Goal: Task Accomplishment & Management: Complete application form

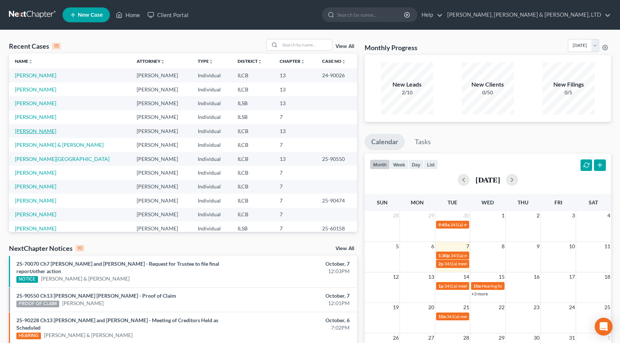
click at [22, 131] on link "[PERSON_NAME]" at bounding box center [35, 131] width 41 height 6
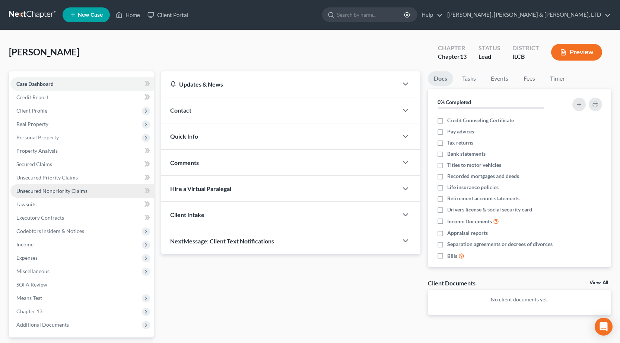
click at [59, 190] on span "Unsecured Nonpriority Claims" at bounding box center [51, 191] width 71 height 6
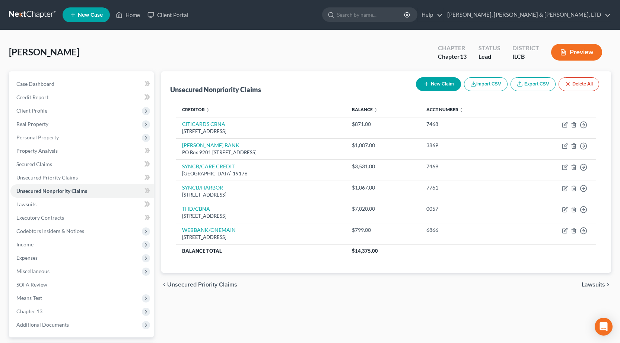
click at [438, 75] on div "New Claim Import CSV Export CSV Delete All" at bounding box center [507, 84] width 189 height 20
click at [437, 80] on button "New Claim" at bounding box center [438, 84] width 45 height 14
select select "0"
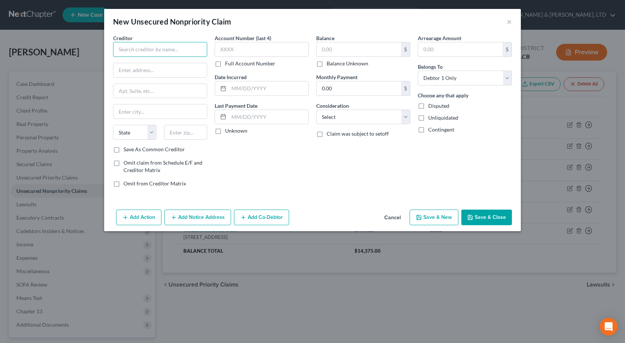
click at [198, 47] on input "text" at bounding box center [160, 49] width 94 height 15
paste input "SYNCB/AMAZON PLCC"
type input "SYNCB/AMAZON PLCC"
click at [272, 47] on input "text" at bounding box center [262, 49] width 94 height 15
type input "2"
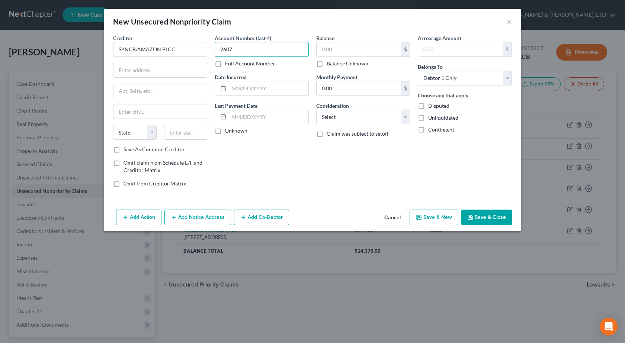
type input "2607"
click at [350, 45] on input "text" at bounding box center [359, 49] width 84 height 14
type input "226"
click at [343, 114] on select "Select Cable / Satellite Services Collection Agency Credit Card Debt Debt Couns…" at bounding box center [363, 117] width 94 height 15
select select "2"
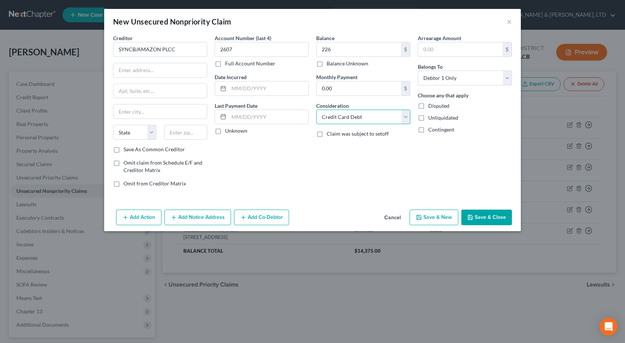
click at [316, 110] on select "Select Cable / Satellite Services Collection Agency Credit Card Debt Debt Couns…" at bounding box center [363, 117] width 94 height 15
click at [246, 92] on input "text" at bounding box center [269, 88] width 80 height 14
paste input "[DATE]"
type input "[DATE]"
click at [176, 70] on input "text" at bounding box center [160, 70] width 93 height 14
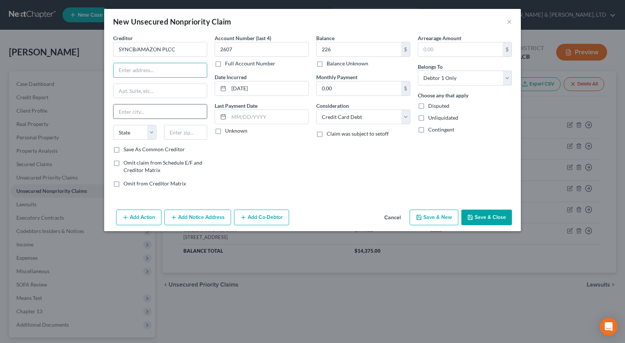
paste input "PO Box 71737"
type input "PO Box 71737"
click at [133, 111] on input "text" at bounding box center [160, 112] width 93 height 14
type input "[GEOGRAPHIC_DATA]"
click at [139, 133] on select "State [US_STATE] AK AR AZ CA CO CT DE DC [GEOGRAPHIC_DATA] [GEOGRAPHIC_DATA] GU…" at bounding box center [135, 132] width 44 height 15
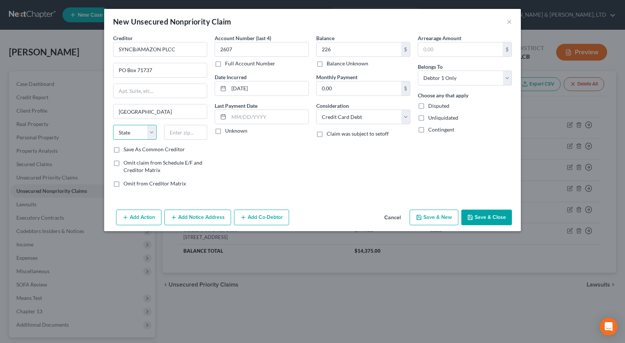
select select "39"
click at [113, 125] on select "State [US_STATE] AK AR AZ CA CO CT DE DC [GEOGRAPHIC_DATA] [GEOGRAPHIC_DATA] GU…" at bounding box center [135, 132] width 44 height 15
click at [179, 132] on input "text" at bounding box center [186, 132] width 44 height 15
type input "19176"
click at [242, 160] on div "Account Number (last 4) 2607 Full Account Number Date Incurred [DATE] Last Paym…" at bounding box center [262, 113] width 102 height 159
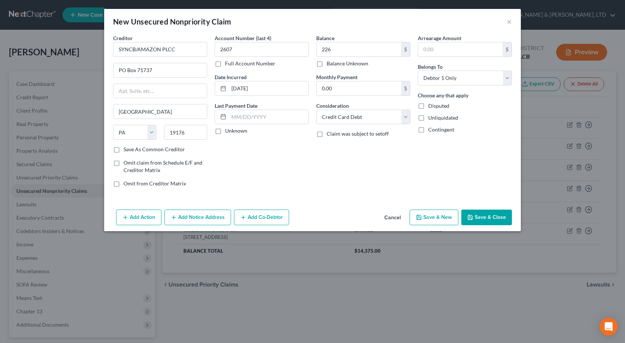
click at [492, 218] on button "Save & Close" at bounding box center [486, 218] width 51 height 16
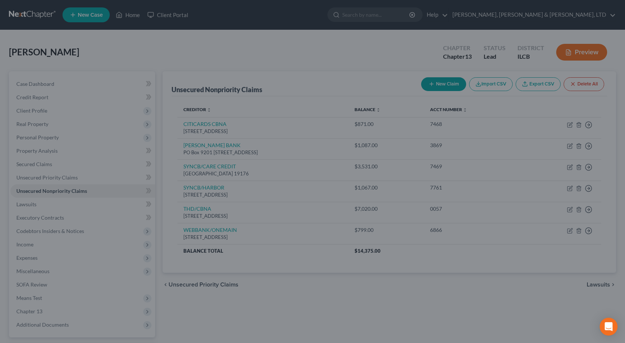
type input "226.00"
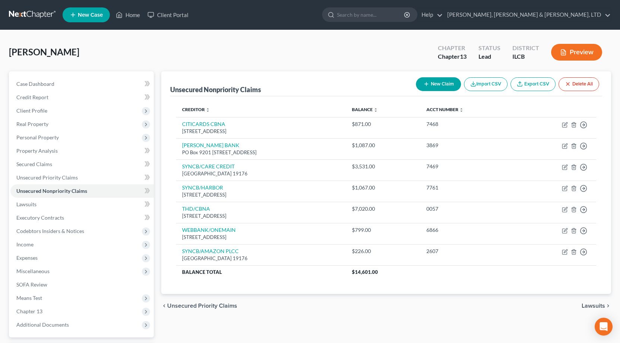
click at [423, 82] on icon "button" at bounding box center [426, 84] width 6 height 6
select select "0"
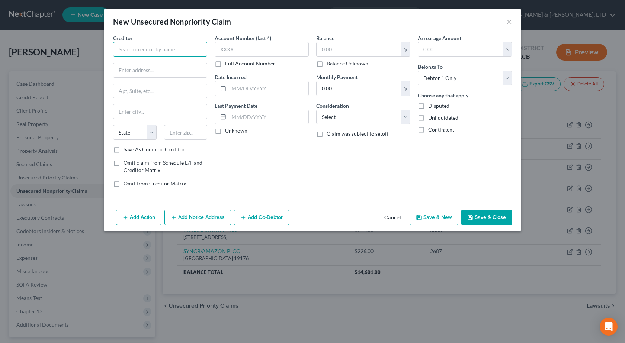
click at [155, 53] on input "text" at bounding box center [160, 49] width 94 height 15
paste input "FINGERHUT"
type input "FINGERHUT"
click at [264, 48] on input "text" at bounding box center [262, 49] width 94 height 15
type input "4557"
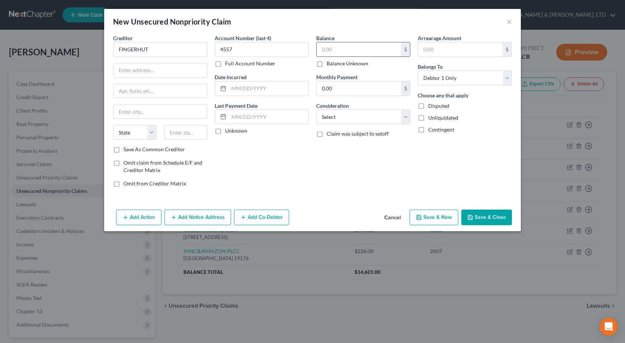
click at [359, 49] on input "text" at bounding box center [359, 49] width 84 height 14
type input "48"
click at [382, 122] on select "Select Cable / Satellite Services Collection Agency Credit Card Debt Debt Couns…" at bounding box center [363, 117] width 94 height 15
select select "2"
click at [316, 110] on select "Select Cable / Satellite Services Collection Agency Credit Card Debt Debt Couns…" at bounding box center [363, 117] width 94 height 15
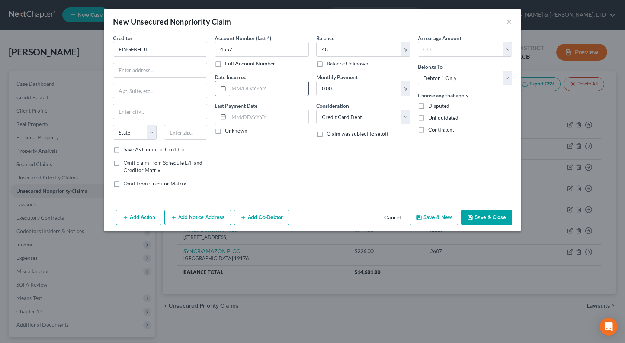
click at [259, 85] on input "text" at bounding box center [269, 88] width 80 height 14
paste input "[DATE]"
type input "[DATE]"
click at [163, 66] on input "text" at bounding box center [160, 70] width 93 height 14
paste input "[STREET_ADDRESS]"
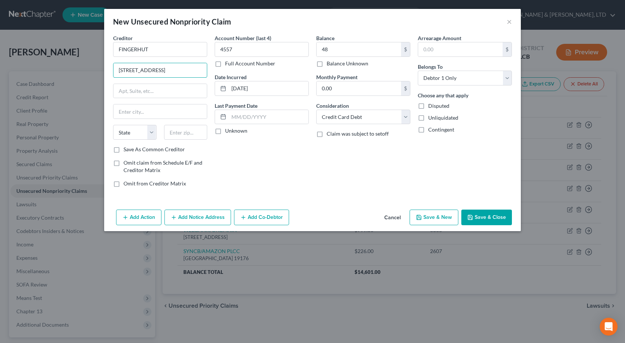
type input "[STREET_ADDRESS]"
click at [195, 133] on input "text" at bounding box center [186, 132] width 44 height 15
type input "56303"
type input "Saint Cloud"
select select "24"
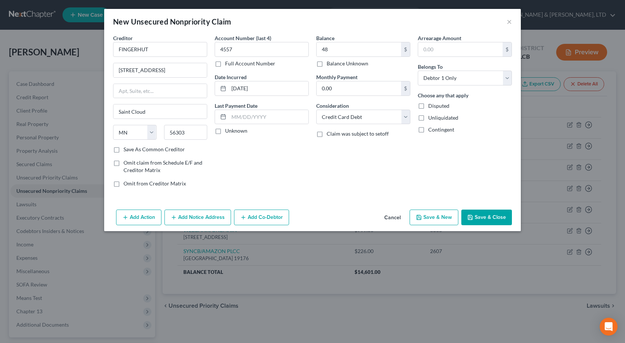
click at [291, 169] on div "Account Number (last 4) 4557 Full Account Number Date Incurred [DATE] Last Paym…" at bounding box center [262, 113] width 102 height 159
click at [494, 218] on button "Save & Close" at bounding box center [486, 218] width 51 height 16
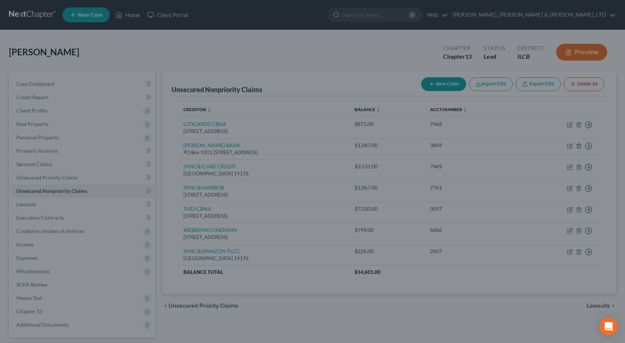
type input "48.00"
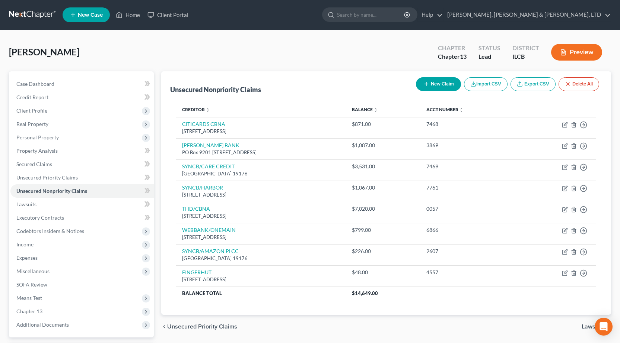
click at [429, 86] on button "New Claim" at bounding box center [438, 84] width 45 height 14
select select "0"
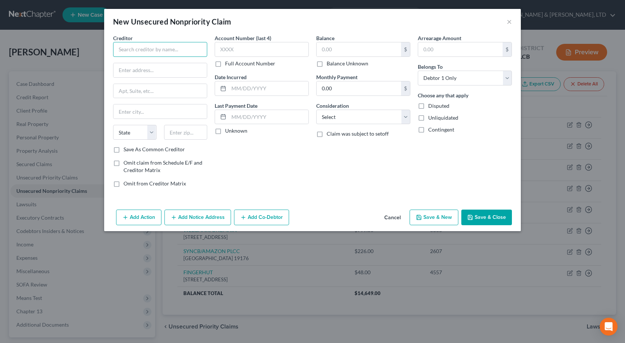
click at [172, 52] on input "text" at bounding box center [160, 49] width 94 height 15
paste input "ELAN FINANCIAL SERVICES"
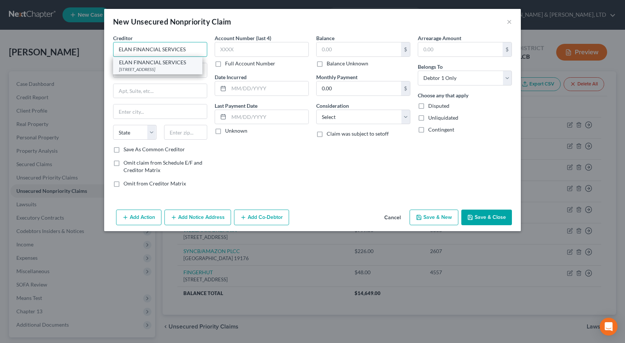
type input "ELAN FINANCIAL SERVICES"
click at [159, 70] on div "[STREET_ADDRESS]" at bounding box center [157, 69] width 77 height 6
type input "PO BOX 108"
type input "Saint Louis"
select select "26"
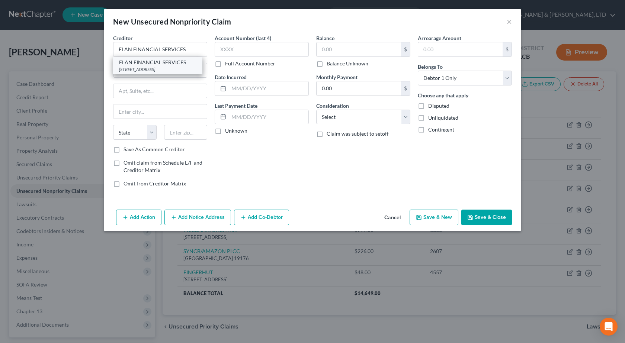
type input "63166"
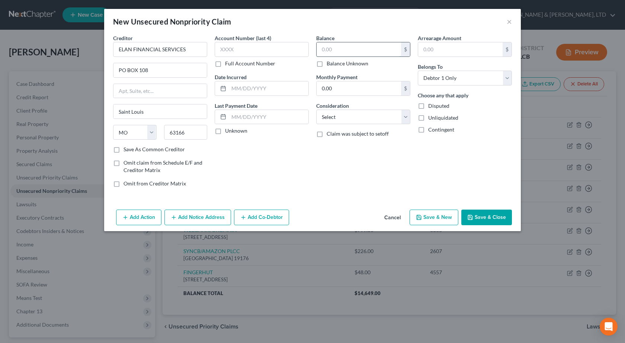
click at [364, 50] on input "text" at bounding box center [359, 49] width 84 height 14
paste input "$10,235"
type input "10,235"
click at [342, 119] on select "Select Cable / Satellite Services Collection Agency Credit Card Debt Debt Couns…" at bounding box center [363, 117] width 94 height 15
select select "2"
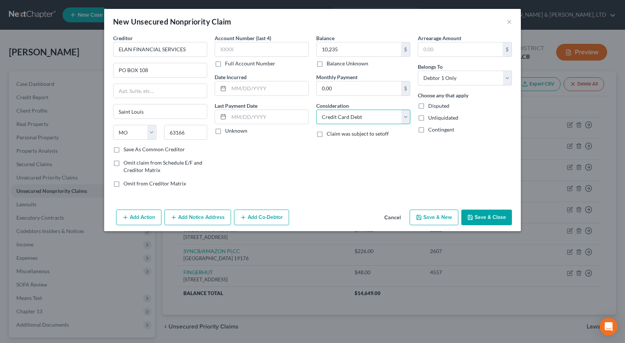
click at [316, 110] on select "Select Cable / Satellite Services Collection Agency Credit Card Debt Debt Couns…" at bounding box center [363, 117] width 94 height 15
click at [244, 89] on input "text" at bounding box center [269, 88] width 80 height 14
paste input "[DATE]"
type input "[DATE]"
click at [270, 176] on div "Account Number (last 4) Full Account Number Date Incurred [DATE] Last Payment D…" at bounding box center [262, 113] width 102 height 159
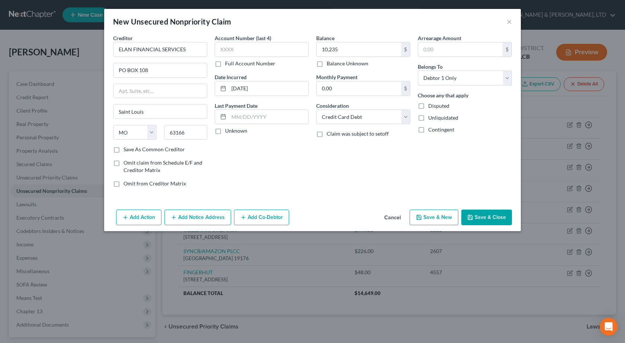
click at [478, 220] on button "Save & Close" at bounding box center [486, 218] width 51 height 16
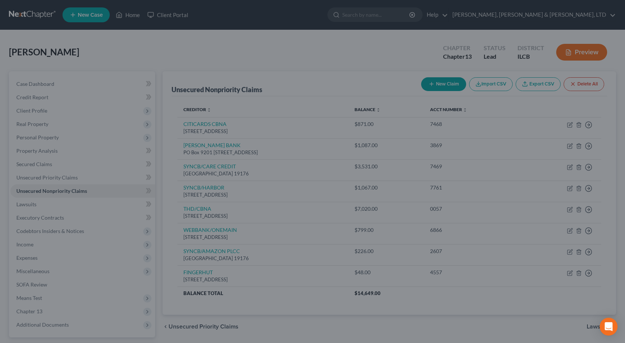
type input "10,235.00"
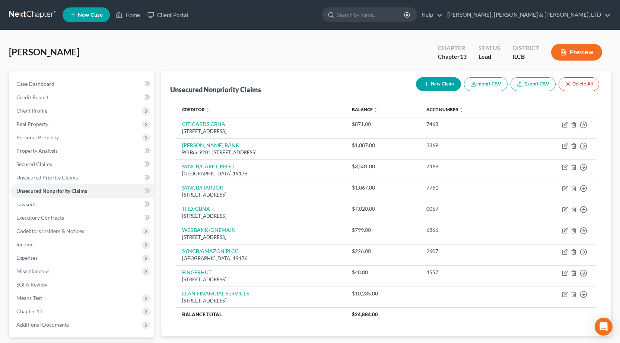
click at [437, 80] on button "New Claim" at bounding box center [438, 84] width 45 height 14
select select "0"
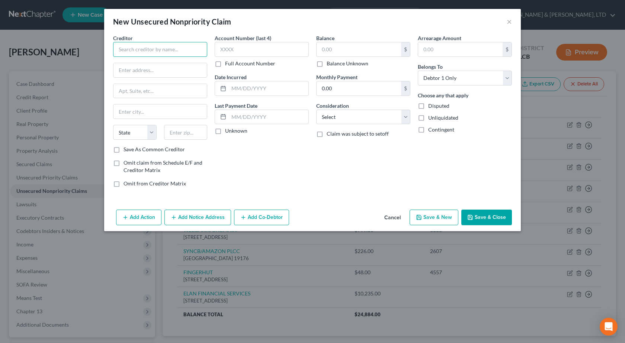
click at [150, 49] on input "text" at bounding box center [160, 49] width 94 height 15
paste input "[PERSON_NAME] FARGO CARD SERV"
type input "[PERSON_NAME] FARGO CARD SERV"
click at [277, 50] on input "text" at bounding box center [262, 49] width 94 height 15
type input "9211"
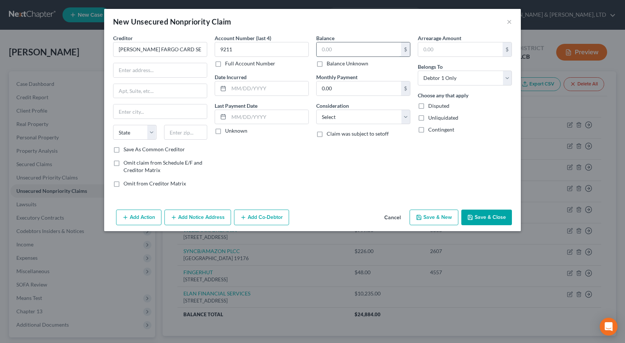
click at [331, 47] on input "text" at bounding box center [359, 49] width 84 height 14
paste input "$1,163"
type input "1,163"
click at [353, 121] on select "Select Cable / Satellite Services Collection Agency Credit Card Debt Debt Couns…" at bounding box center [363, 117] width 94 height 15
select select "2"
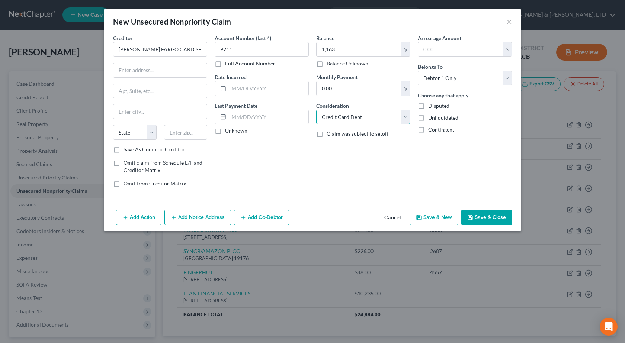
click at [316, 110] on select "Select Cable / Satellite Services Collection Agency Credit Card Debt Debt Couns…" at bounding box center [363, 117] width 94 height 15
click at [260, 88] on input "text" at bounding box center [269, 88] width 80 height 14
paste input "[DATE]"
type input "[DATE]"
click at [361, 170] on div "Balance 1,163.00 $ Balance Unknown Balance Undetermined 1,163 $ Balance Unknown…" at bounding box center [364, 113] width 102 height 159
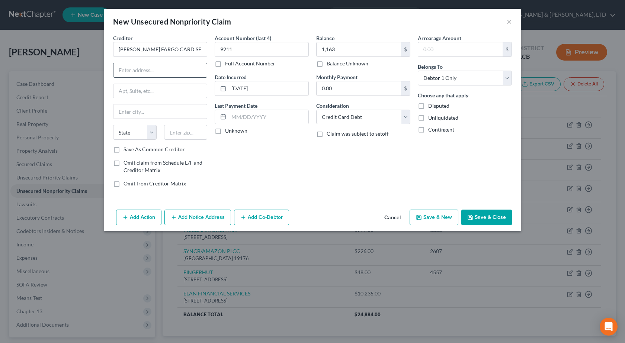
click at [173, 63] on input "text" at bounding box center [160, 70] width 93 height 14
paste input "CREDIT BUREAU DISPUTE RESOLUTI"
type input "CREDIT BUREAU DISPUTE RESOLUTI"
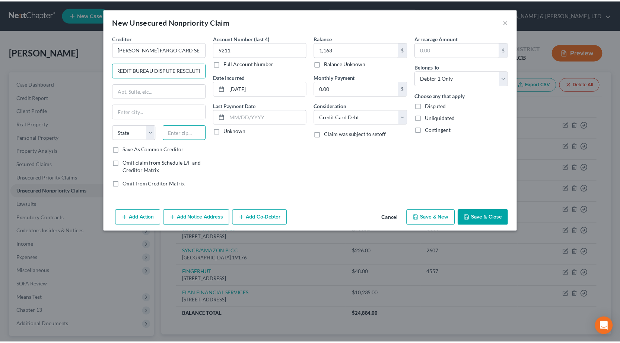
scroll to position [0, 0]
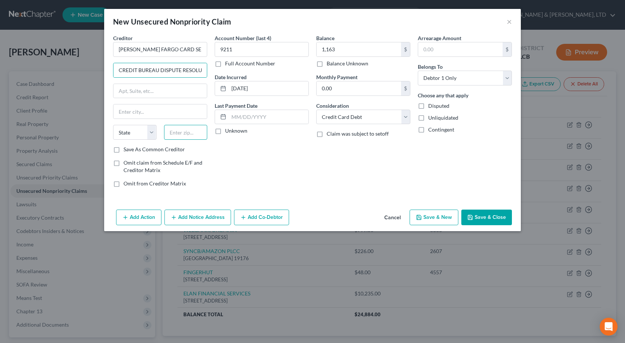
click at [196, 137] on input "text" at bounding box center [186, 132] width 44 height 15
type input "50306"
type input "Des Moines"
select select "16"
click at [478, 221] on button "Save & Close" at bounding box center [486, 218] width 51 height 16
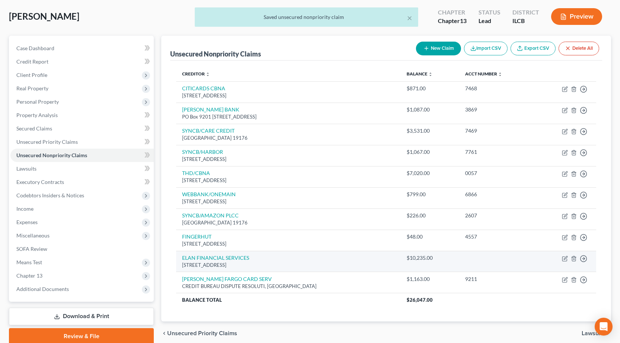
scroll to position [66, 0]
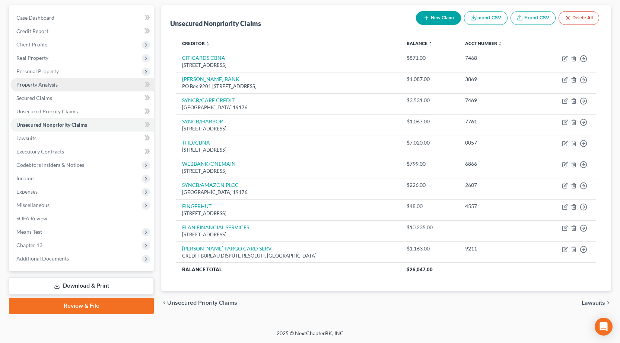
click at [39, 78] on link "Property Analysis" at bounding box center [81, 84] width 143 height 13
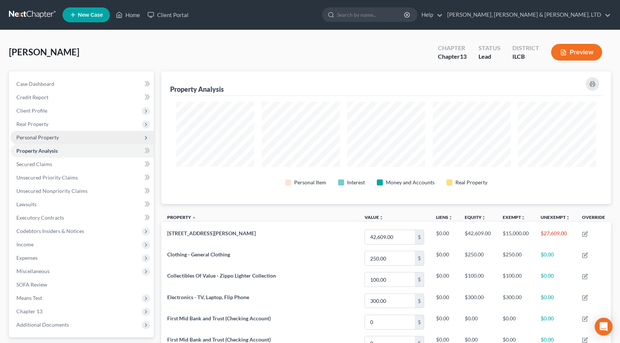
click at [48, 136] on span "Personal Property" at bounding box center [37, 137] width 42 height 6
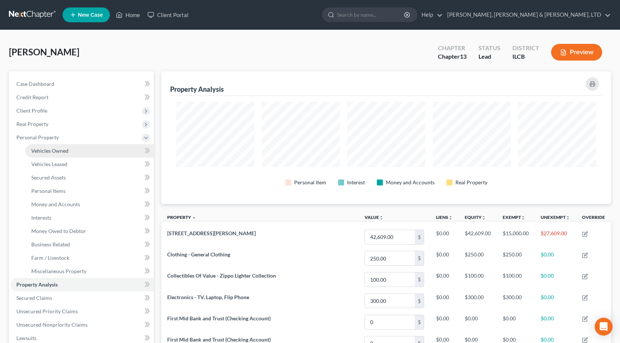
click at [63, 153] on span "Vehicles Owned" at bounding box center [49, 151] width 37 height 6
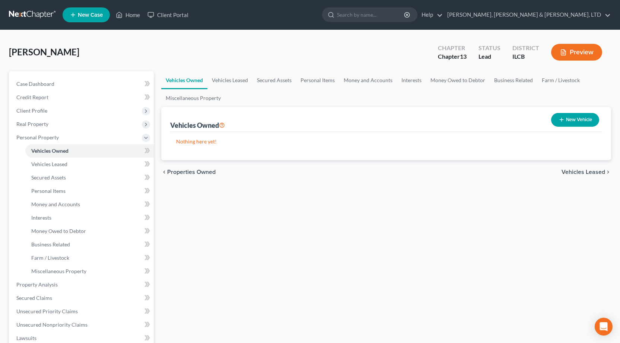
click at [575, 121] on button "New Vehicle" at bounding box center [575, 120] width 48 height 14
select select "0"
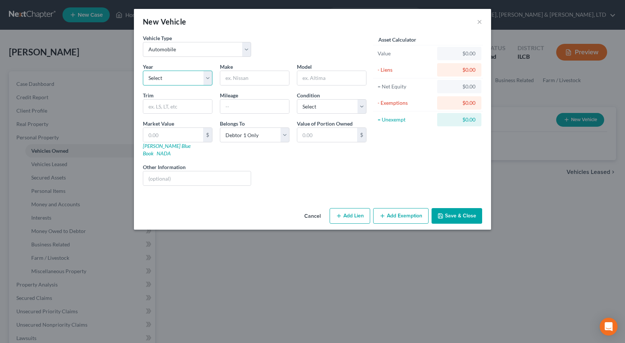
click at [167, 82] on select "Select 2026 2025 2024 2023 2022 2021 2020 2019 2018 2017 2016 2015 2014 2013 20…" at bounding box center [178, 78] width 70 height 15
select select "19"
click at [143, 71] on select "Select 2026 2025 2024 2023 2022 2021 2020 2019 2018 2017 2016 2015 2014 2013 20…" at bounding box center [178, 78] width 70 height 15
click at [242, 77] on input "text" at bounding box center [254, 78] width 69 height 14
type input "Ford"
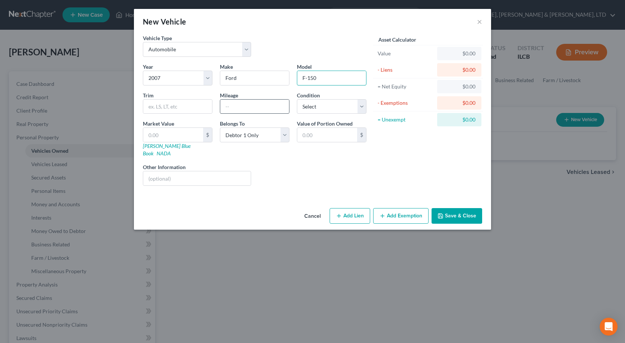
type input "F-150"
click at [248, 109] on input "text" at bounding box center [254, 107] width 69 height 14
type input "177000"
click at [333, 109] on select "Select Excellent Very Good Good Fair Poor" at bounding box center [332, 106] width 70 height 15
select select "2"
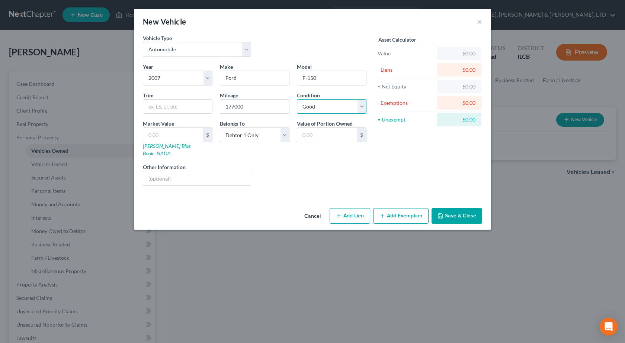
click at [297, 99] on select "Select Excellent Very Good Good Fair Poor" at bounding box center [332, 106] width 70 height 15
click at [181, 134] on input "text" at bounding box center [173, 135] width 60 height 14
type input "7"
type input "7.00"
type input "75"
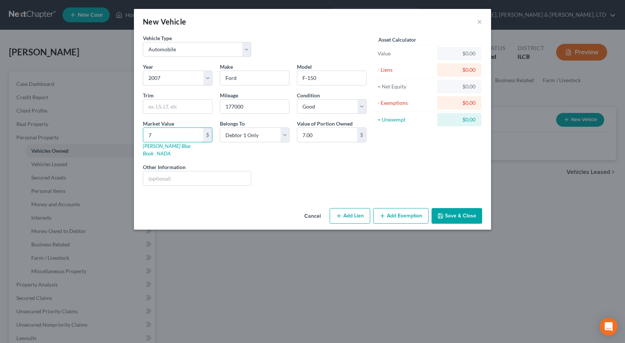
type input "75.00"
type input "759"
type input "759.00"
type input "7591"
type input "7,591.00"
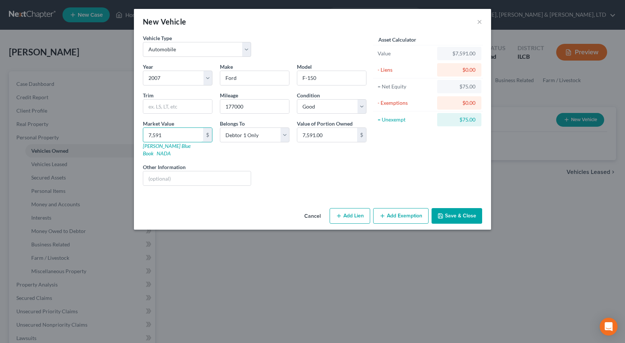
type input "7,591"
click at [451, 208] on button "Save & Close" at bounding box center [457, 216] width 51 height 16
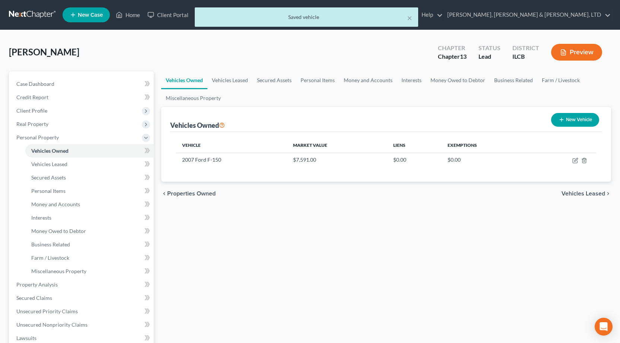
click at [565, 118] on button "New Vehicle" at bounding box center [575, 120] width 48 height 14
select select "0"
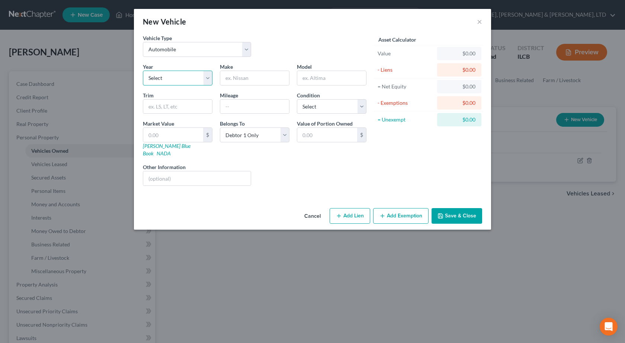
click at [168, 79] on select "Select 2026 2025 2024 2023 2022 2021 2020 2019 2018 2017 2016 2015 2014 2013 20…" at bounding box center [178, 78] width 70 height 15
select select "11"
click at [143, 71] on select "Select 2026 2025 2024 2023 2022 2021 2020 2019 2018 2017 2016 2015 2014 2013 20…" at bounding box center [178, 78] width 70 height 15
click at [250, 75] on input "text" at bounding box center [254, 78] width 69 height 14
type input "Chevrolet"
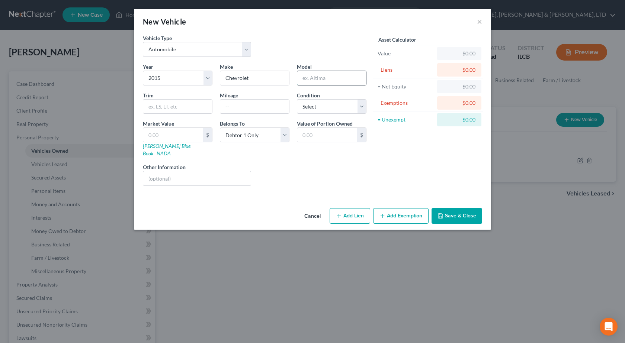
click at [325, 71] on input "text" at bounding box center [331, 78] width 69 height 14
type input "Spark"
click at [259, 112] on input "text" at bounding box center [254, 107] width 69 height 14
type input "68000"
click at [311, 113] on select "Select Excellent Very Good Good Fair Poor" at bounding box center [332, 106] width 70 height 15
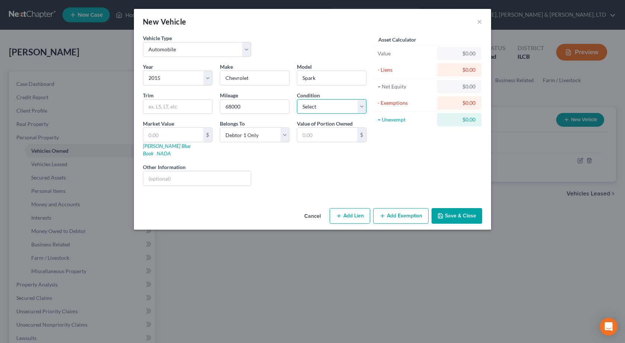
select select "2"
click at [297, 99] on select "Select Excellent Very Good Good Fair Poor" at bounding box center [332, 106] width 70 height 15
click at [164, 132] on input "text" at bounding box center [173, 135] width 60 height 14
type input "5"
type input "5.00"
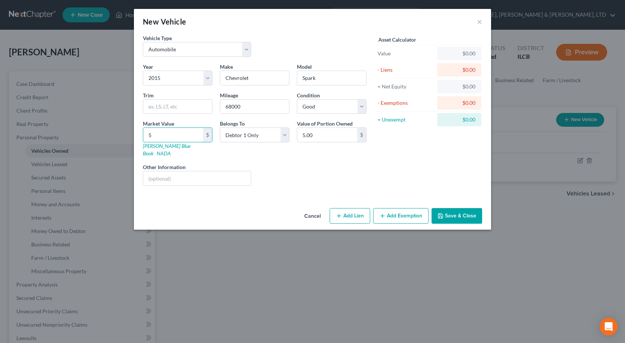
type input "50"
type input "50.00"
type input "501"
type input "501.00"
type input "5013"
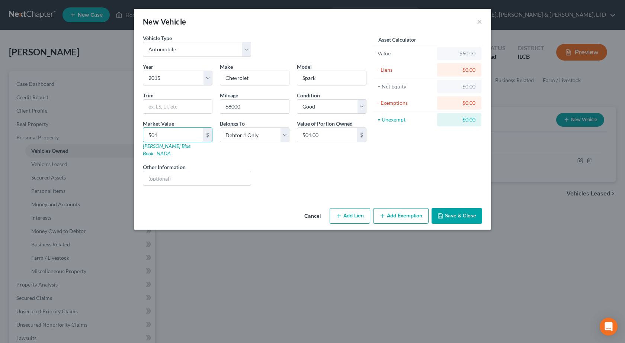
type input "5,013.00"
type input "5,013"
click at [455, 208] on button "Save & Close" at bounding box center [457, 216] width 51 height 16
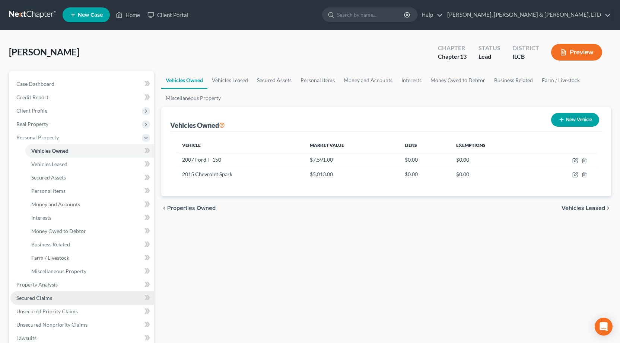
click at [53, 301] on link "Secured Claims" at bounding box center [81, 298] width 143 height 13
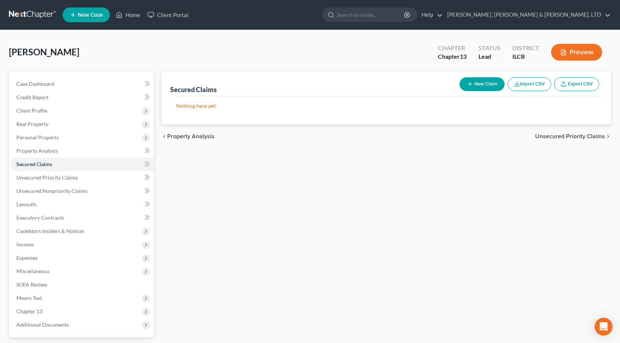
click at [469, 86] on icon "button" at bounding box center [470, 84] width 6 height 6
select select "0"
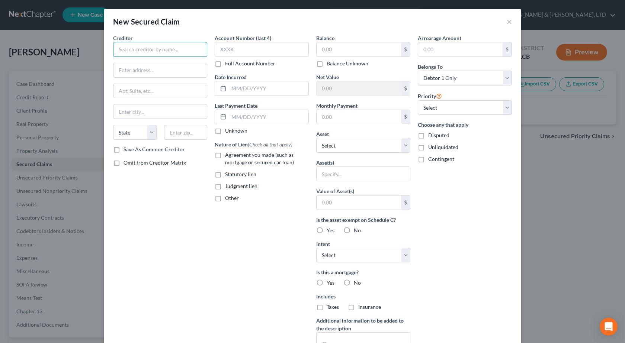
click at [128, 45] on input "text" at bounding box center [160, 49] width 94 height 15
paste input "REGIONAL FINANCE"
type input "REGIONAL FINANCE"
type input "[STREET_ADDRESS]"
type input "Suite B"
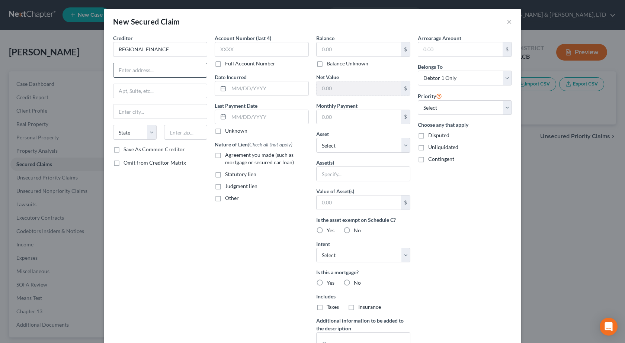
type input "[PERSON_NAME]"
select select "42"
type input "29651"
click at [254, 51] on input "text" at bounding box center [262, 49] width 94 height 15
paste input "8469"
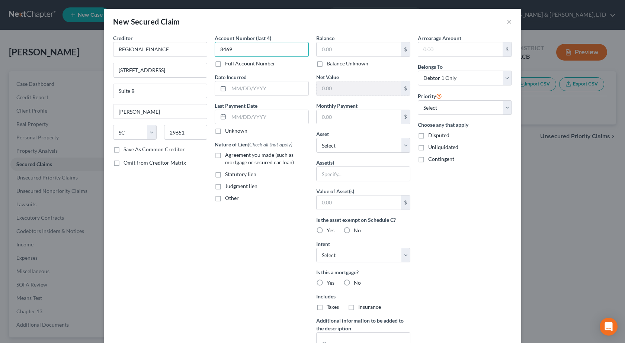
type input "8469"
drag, startPoint x: 343, startPoint y: 61, endPoint x: 342, endPoint y: 45, distance: 15.4
click at [345, 60] on label "Balance Unknown" at bounding box center [348, 63] width 42 height 7
click at [342, 46] on input "text" at bounding box center [359, 49] width 84 height 14
type input "9,244"
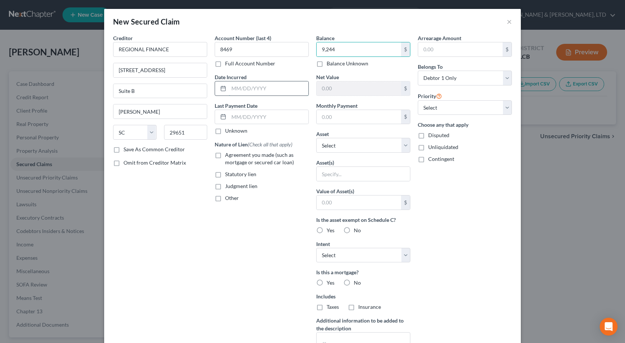
click at [246, 92] on input "text" at bounding box center [269, 88] width 80 height 14
paste input "[DATE]"
type input "[DATE]"
click at [225, 155] on label "Agreement you made (such as mortgage or secured car loan)" at bounding box center [267, 158] width 84 height 15
click at [228, 155] on input "Agreement you made (such as mortgage or secured car loan)" at bounding box center [230, 153] width 5 height 5
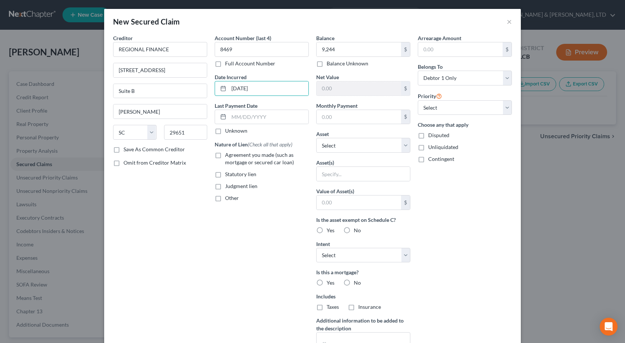
checkbox input "true"
click at [369, 119] on input "text" at bounding box center [359, 117] width 84 height 14
type input "293"
click at [350, 147] on select "Select Other Multiple Assets 2007 Ford F-150 - $7591.0 2015 Chevrolet Spark - $…" at bounding box center [363, 145] width 94 height 15
select select "2"
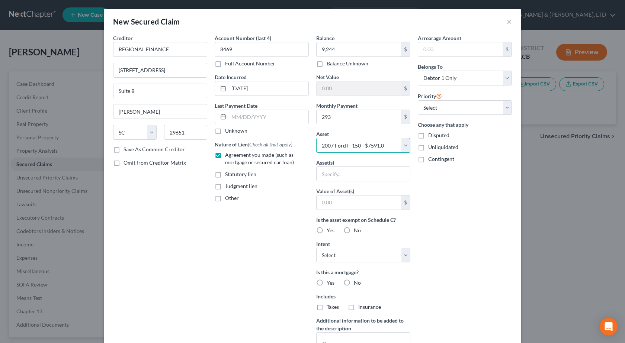
click at [316, 138] on select "Select Other Multiple Assets 2007 Ford F-150 - $7591.0 2015 Chevrolet Spark - $…" at bounding box center [363, 145] width 94 height 15
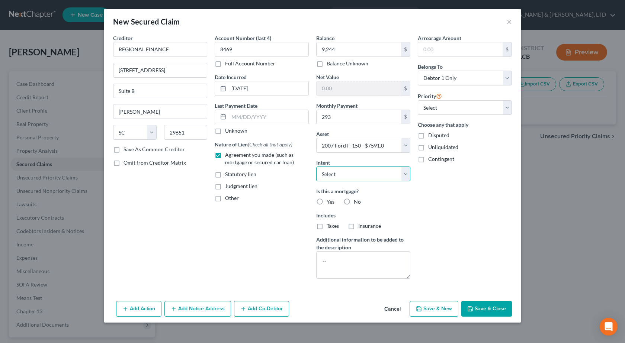
click at [355, 173] on select "Select Surrender Redeem Reaffirm Avoid Other" at bounding box center [363, 174] width 94 height 15
select select "0"
click at [316, 167] on select "Select Surrender Redeem Reaffirm Avoid Other" at bounding box center [363, 174] width 94 height 15
type input "293"
click at [354, 201] on label "No" at bounding box center [357, 201] width 7 height 7
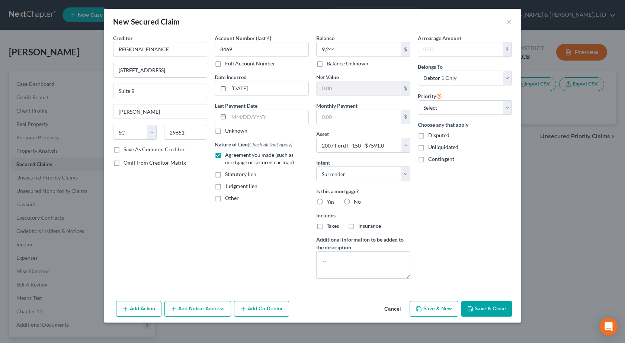
click at [357, 201] on input "No" at bounding box center [359, 200] width 5 height 5
radio input "true"
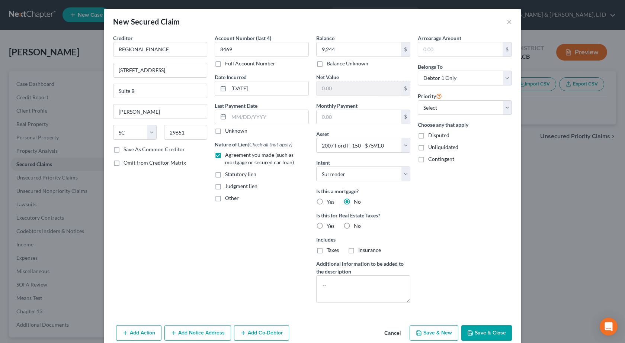
click at [354, 223] on label "No" at bounding box center [357, 226] width 7 height 7
click at [357, 223] on input "No" at bounding box center [359, 225] width 5 height 5
radio input "true"
click at [499, 335] on button "Save & Close" at bounding box center [486, 334] width 51 height 16
select select
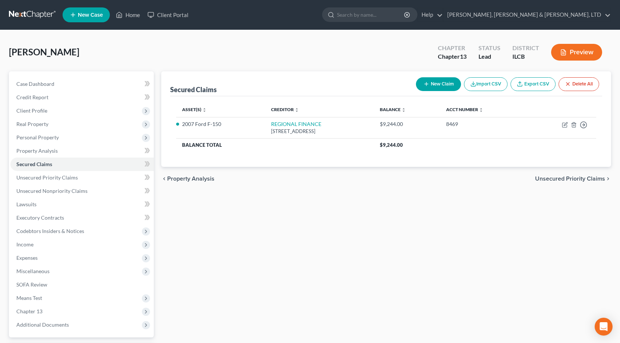
click at [423, 82] on icon "button" at bounding box center [426, 84] width 6 height 6
select select "0"
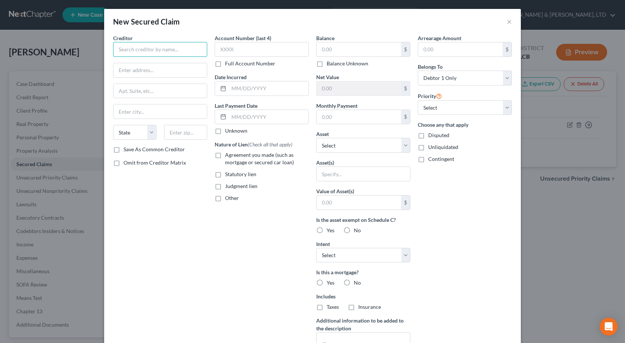
click at [148, 47] on input "text" at bounding box center [160, 49] width 94 height 15
paste input "TOWER LOAN"
type input "TOWER LOAN"
click at [283, 54] on input "text" at bounding box center [262, 49] width 94 height 15
type input "0597"
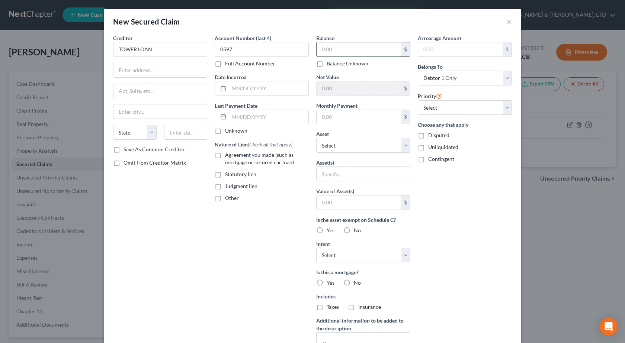
click at [348, 53] on input "text" at bounding box center [359, 49] width 84 height 14
paste input "$4,926"
type input "4,926"
click at [251, 91] on input "text" at bounding box center [269, 88] width 80 height 14
paste input "[DATE]"
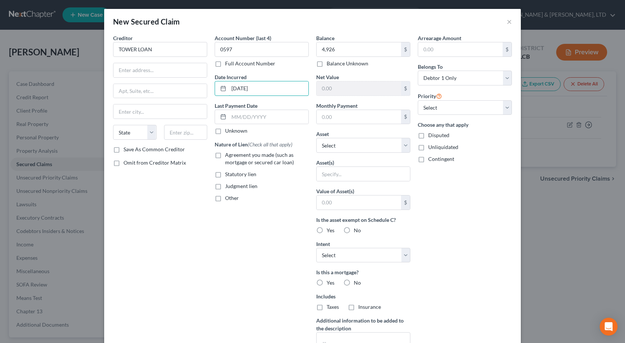
type input "[DATE]"
click at [225, 155] on label "Agreement you made (such as mortgage or secured car loan)" at bounding box center [267, 158] width 84 height 15
click at [228, 155] on input "Agreement you made (such as mortgage or secured car loan)" at bounding box center [230, 153] width 5 height 5
checkbox input "true"
click at [346, 144] on select "Select Other Multiple Assets 2007 Ford F-150 - $7591.0 2015 Chevrolet Spark - $…" at bounding box center [363, 145] width 94 height 15
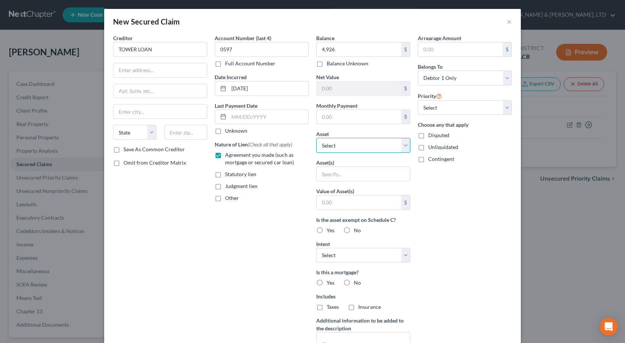
select select "5"
click at [316, 138] on select "Select Other Multiple Assets 2007 Ford F-150 - $7591.0 2015 Chevrolet Spark - $…" at bounding box center [363, 145] width 94 height 15
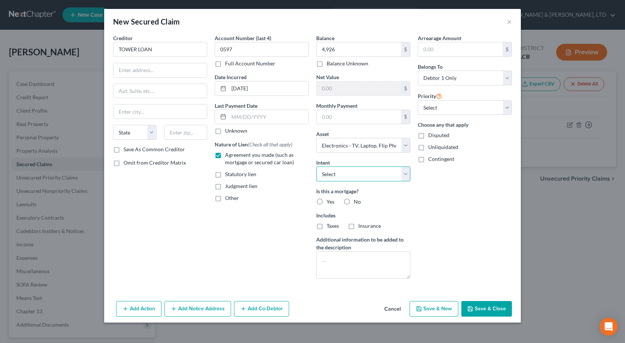
click at [362, 172] on select "Select Surrender Redeem Reaffirm Avoid Other" at bounding box center [363, 174] width 94 height 15
select select "3"
click at [316, 167] on select "Select Surrender Redeem Reaffirm Avoid Other" at bounding box center [363, 174] width 94 height 15
click at [354, 201] on label "No" at bounding box center [357, 201] width 7 height 7
click at [357, 201] on input "No" at bounding box center [359, 200] width 5 height 5
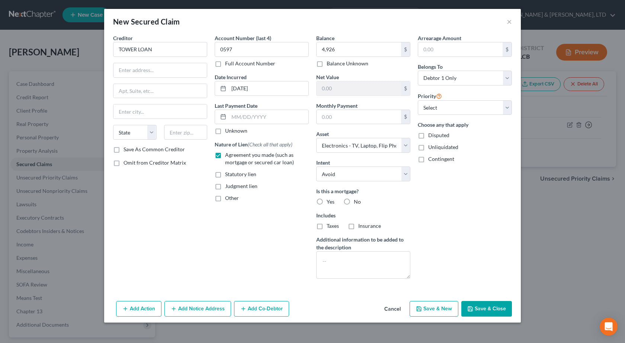
radio input "true"
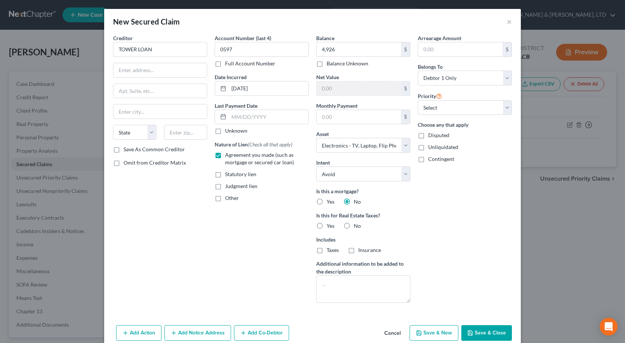
click at [354, 224] on label "No" at bounding box center [357, 226] width 7 height 7
click at [357, 224] on input "No" at bounding box center [359, 225] width 5 height 5
radio input "true"
click at [151, 63] on input "text" at bounding box center [160, 70] width 93 height 14
paste input "PO Box 320001"
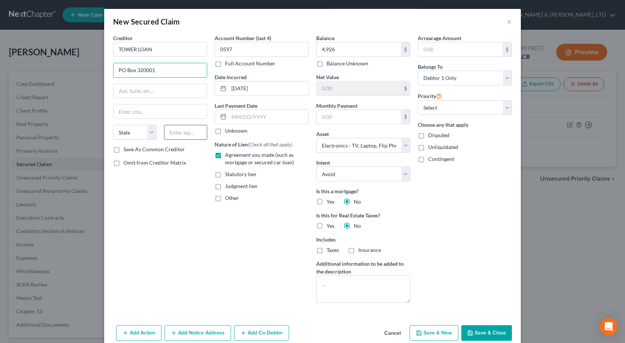
type input "PO Box 320001"
click at [182, 137] on input "text" at bounding box center [186, 132] width 44 height 15
type input "39232"
click at [211, 272] on div "Account Number (last 4) 0597 Full Account Number Date Incurred [DATE] Last Paym…" at bounding box center [262, 171] width 102 height 275
type input "[PERSON_NAME]"
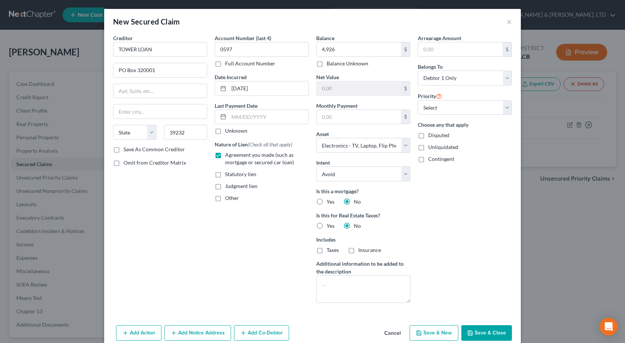
select select "25"
click at [481, 332] on button "Save & Close" at bounding box center [486, 334] width 51 height 16
select select
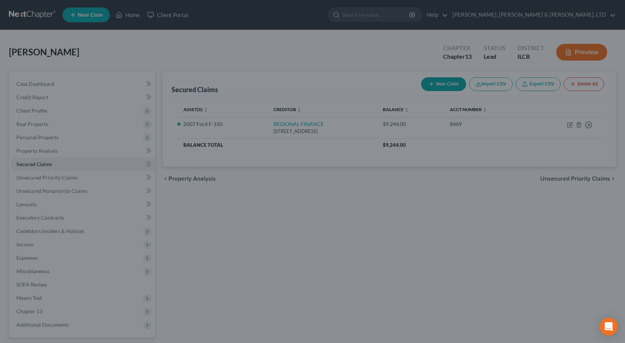
type input "4,926.00"
type input "-4,626.00"
type input "0.00"
select select "5"
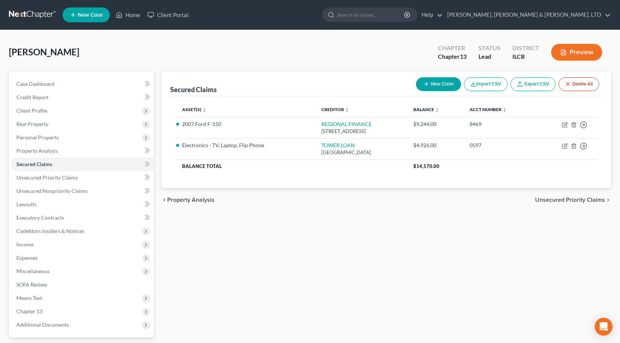
click at [423, 89] on button "New Claim" at bounding box center [438, 84] width 45 height 14
select select "0"
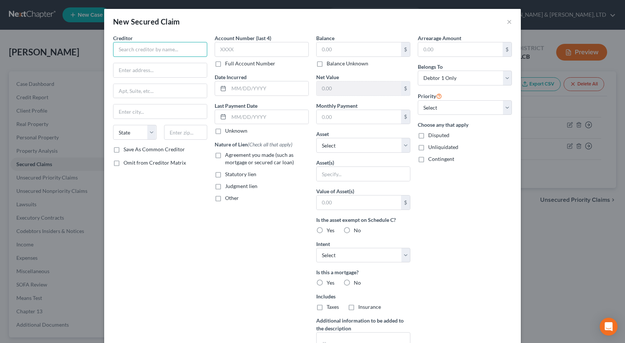
click at [160, 47] on input "text" at bounding box center [160, 49] width 94 height 15
paste input "FIRST FINANCIAL BANK NA"
type input "FIRST FINANCIAL BANK NA"
click at [259, 48] on input "text" at bounding box center [262, 49] width 94 height 15
paste input "6249"
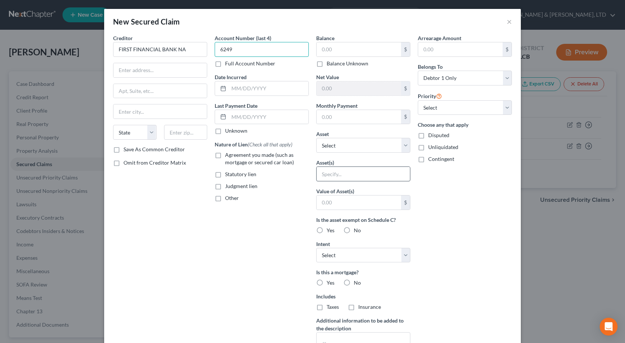
type input "6249"
click at [326, 51] on input "text" at bounding box center [359, 49] width 84 height 14
type input "10,281"
click at [199, 218] on div "Creditor * FIRST FINANCIAL BANK NA State [US_STATE] AK AR AZ CA CO CT DE DC [GE…" at bounding box center [160, 200] width 102 height 332
click at [225, 156] on label "Agreement you made (such as mortgage or secured car loan)" at bounding box center [267, 158] width 84 height 15
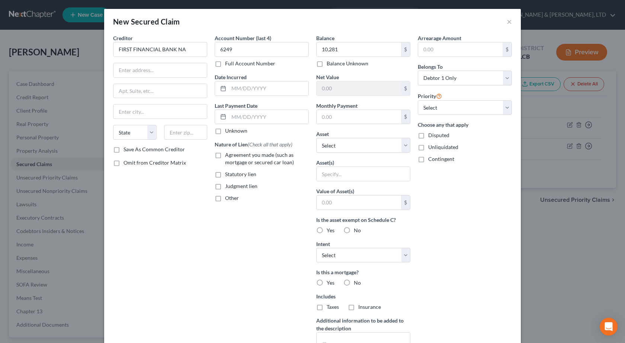
click at [228, 156] on input "Agreement you made (such as mortgage or secured car loan)" at bounding box center [230, 153] width 5 height 5
checkbox input "true"
click at [253, 92] on input "text" at bounding box center [269, 88] width 80 height 14
paste input "[DATE]"
type input "[DATE]"
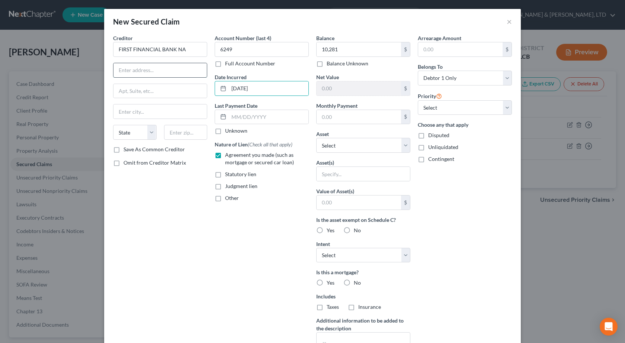
click at [163, 73] on input "text" at bounding box center [160, 70] width 93 height 14
paste input "PO Box 2122"
type input "PO Box 2122"
click at [190, 135] on input "text" at bounding box center [186, 132] width 44 height 15
type input "47802"
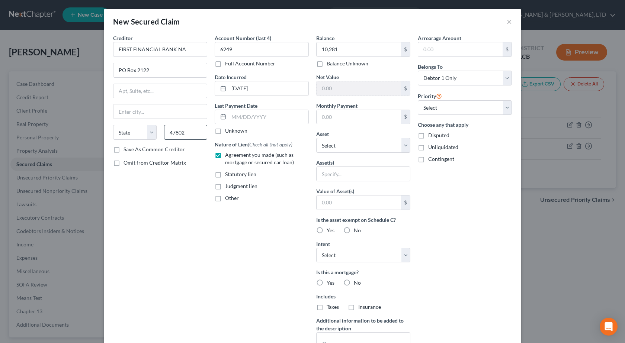
type input "Terre Haute"
select select "15"
click at [178, 247] on div "Creditor * FIRST FINANCIAL BANK NA PO [GEOGRAPHIC_DATA] [GEOGRAPHIC_DATA] [US_S…" at bounding box center [160, 200] width 102 height 332
click at [341, 147] on select "Select Other Multiple Assets 2007 Ford F-150 - $7591.0 2015 Chevrolet Spark - $…" at bounding box center [363, 145] width 94 height 15
select select "3"
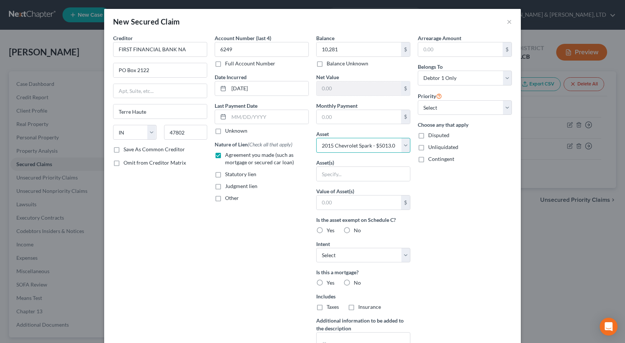
click at [316, 138] on select "Select Other Multiple Assets 2007 Ford F-150 - $7591.0 2015 Chevrolet Spark - $…" at bounding box center [363, 145] width 94 height 15
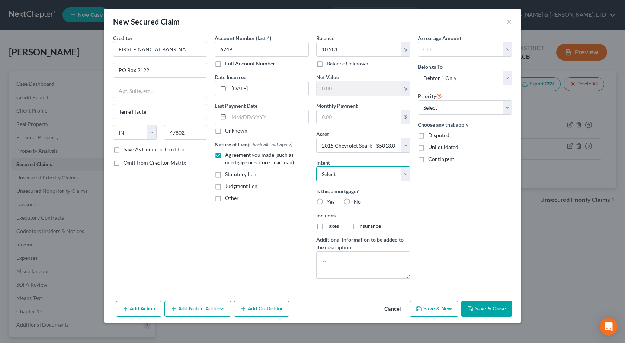
click at [342, 171] on select "Select Surrender Redeem Reaffirm Avoid Other" at bounding box center [363, 174] width 94 height 15
select select "2"
click at [316, 167] on select "Select Surrender Redeem Reaffirm Avoid Other" at bounding box center [363, 174] width 94 height 15
click at [354, 202] on label "No" at bounding box center [357, 201] width 7 height 7
click at [357, 202] on input "No" at bounding box center [359, 200] width 5 height 5
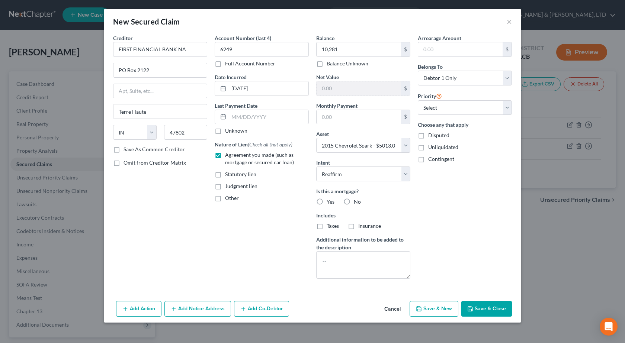
radio input "true"
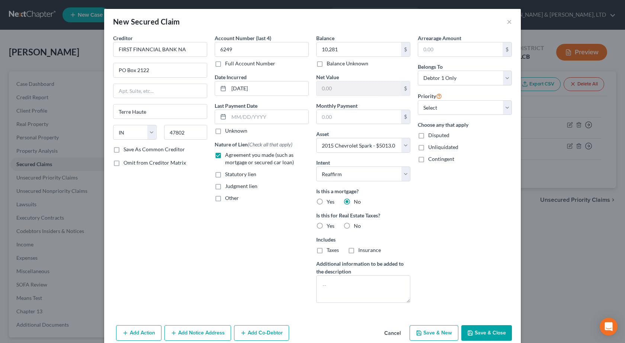
click at [354, 225] on label "No" at bounding box center [357, 226] width 7 height 7
click at [357, 225] on input "No" at bounding box center [359, 225] width 5 height 5
radio input "true"
click at [497, 332] on button "Save & Close" at bounding box center [486, 334] width 51 height 16
select select
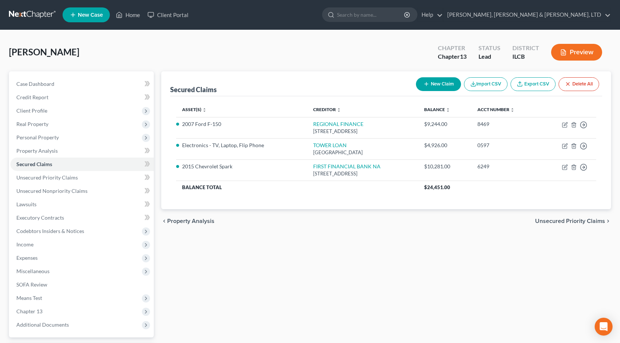
click at [436, 86] on button "New Claim" at bounding box center [438, 84] width 45 height 14
select select "0"
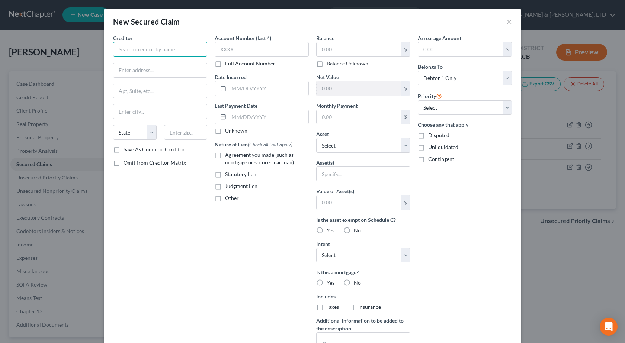
click at [160, 53] on input "text" at bounding box center [160, 49] width 94 height 15
paste input "RTO FINANCE LLC"
type input "RTO FINANCE LLC"
click at [341, 51] on input "text" at bounding box center [359, 49] width 84 height 14
paste input "$2,401"
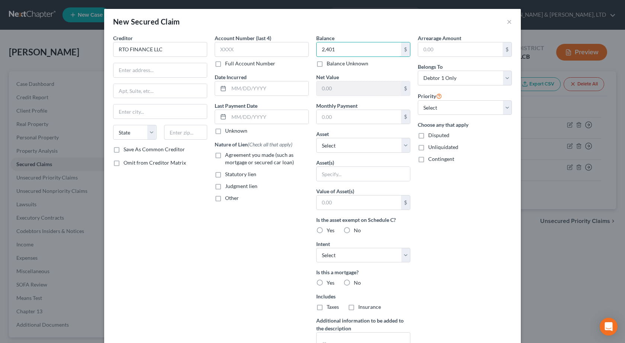
type input "2,401"
click at [265, 87] on input "text" at bounding box center [269, 88] width 80 height 14
paste input "[DATE]"
type input "[DATE]"
click at [225, 156] on label "Agreement you made (such as mortgage or secured car loan)" at bounding box center [267, 158] width 84 height 15
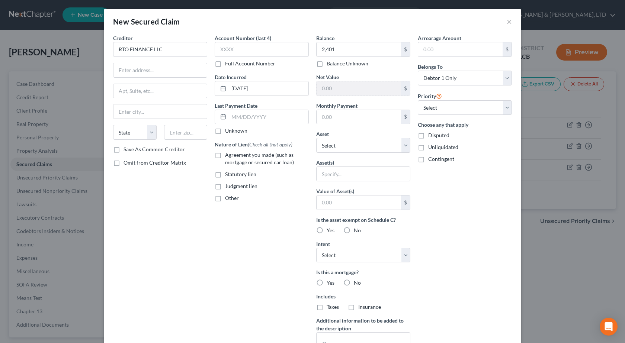
click at [228, 156] on input "Agreement you made (such as mortgage or secured car loan)" at bounding box center [230, 153] width 5 height 5
checkbox input "true"
click at [166, 71] on input "text" at bounding box center [160, 70] width 93 height 14
paste input "[STREET_ADDRESS][PERSON_NAME]"
type input "[STREET_ADDRESS][PERSON_NAME]"
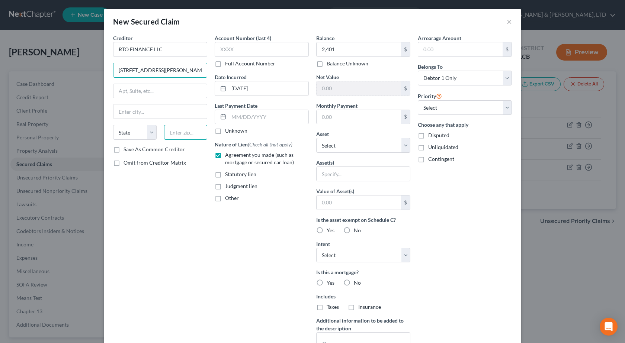
click at [185, 134] on input "text" at bounding box center [186, 132] width 44 height 15
type input "29605"
click at [162, 258] on div "Creditor * RTO FINANCE LLC [STREET_ADDRESS][PERSON_NAME] [US_STATE] AK AR AZ CA…" at bounding box center [160, 200] width 102 height 332
type input "[GEOGRAPHIC_DATA]"
select select "42"
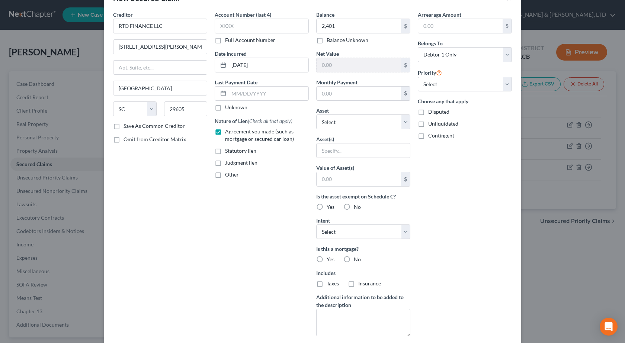
scroll to position [70, 0]
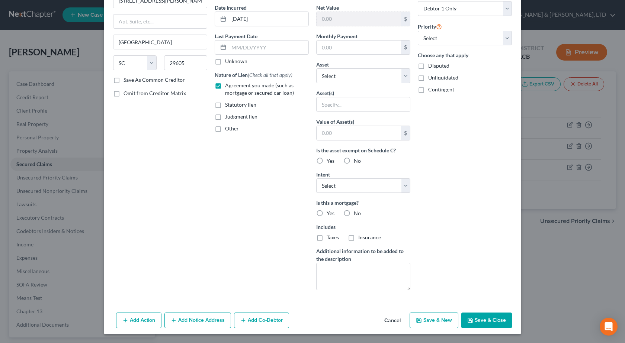
click at [480, 315] on button "Save & Close" at bounding box center [486, 321] width 51 height 16
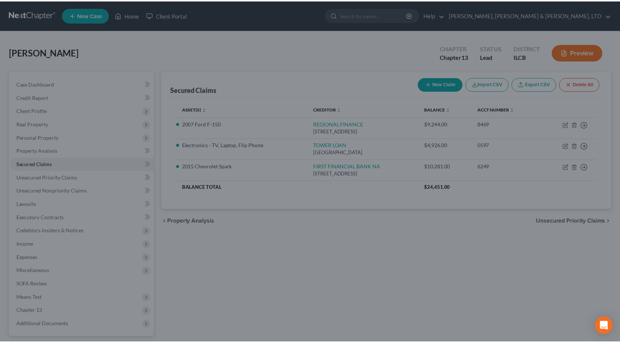
scroll to position [0, 0]
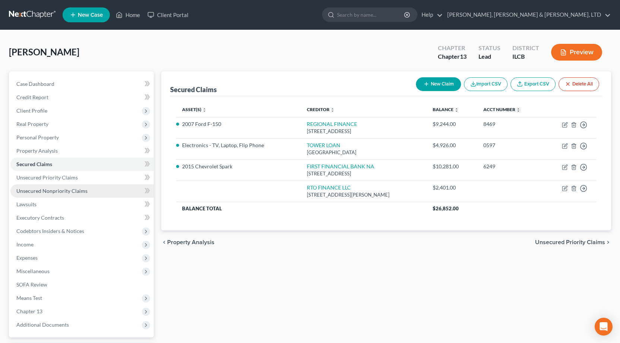
click at [68, 186] on link "Unsecured Nonpriority Claims" at bounding box center [81, 191] width 143 height 13
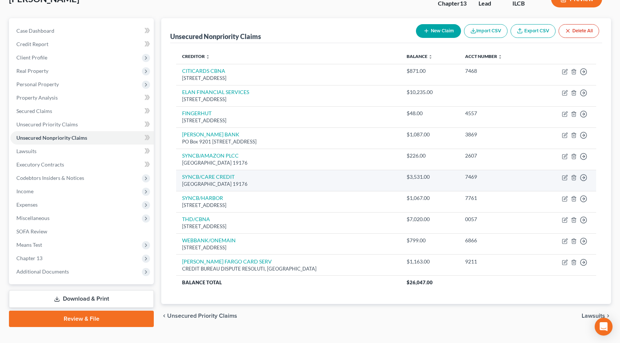
scroll to position [66, 0]
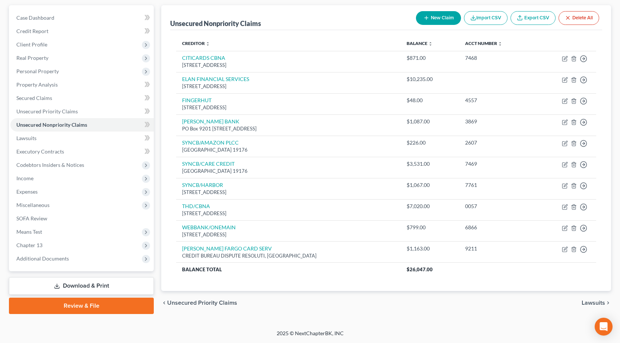
click at [439, 19] on button "New Claim" at bounding box center [438, 18] width 45 height 14
select select "0"
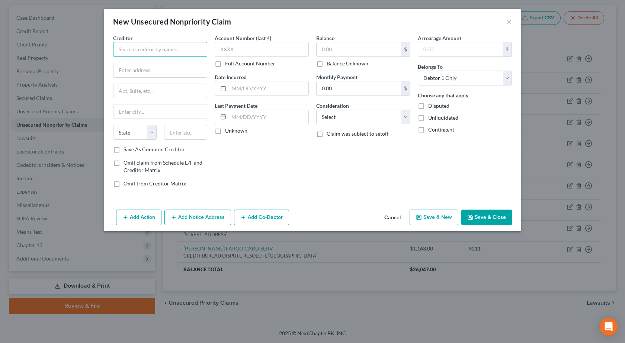
click at [151, 54] on input "text" at bounding box center [160, 49] width 94 height 15
paste input "HEIGHTS FINANCE"
type input "HEIGHTS FINANCE"
click at [239, 53] on input "text" at bounding box center [262, 49] width 94 height 15
type input "0107"
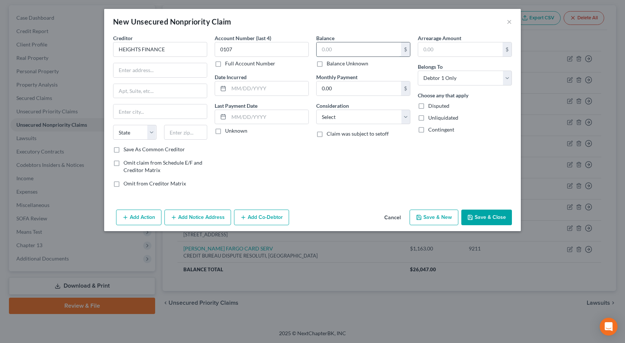
click at [349, 49] on input "text" at bounding box center [359, 49] width 84 height 14
type input "3,657"
click at [335, 118] on select "Select Cable / Satellite Services Collection Agency Credit Card Debt Debt Couns…" at bounding box center [363, 117] width 94 height 15
select select "10"
click at [316, 110] on select "Select Cable / Satellite Services Collection Agency Credit Card Debt Debt Couns…" at bounding box center [363, 117] width 94 height 15
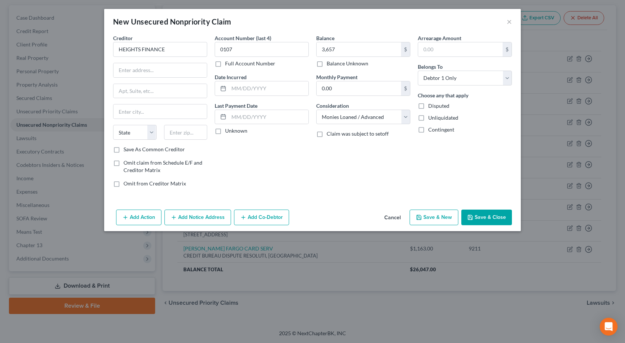
click at [292, 187] on div "Account Number (last 4) 0107 Full Account Number Date Incurred Last Payment Dat…" at bounding box center [262, 113] width 102 height 159
click at [255, 92] on input "text" at bounding box center [269, 88] width 80 height 14
paste input "[DATE]"
type input "[DATE]"
click at [174, 74] on input "text" at bounding box center [160, 70] width 93 height 14
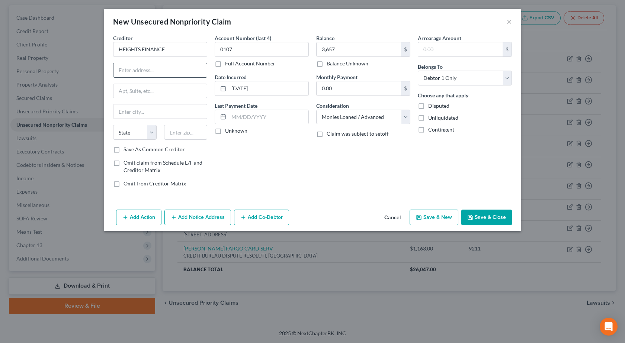
paste input "PO BOX 1947"
type input "PO BOX 1947"
click at [182, 135] on input "text" at bounding box center [186, 132] width 44 height 15
type input "29602"
type input "[GEOGRAPHIC_DATA]"
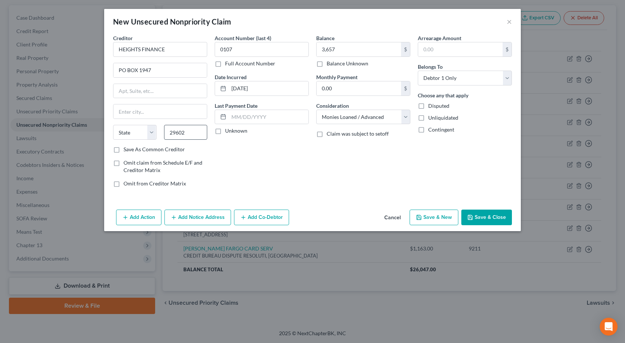
select select "42"
click at [267, 177] on div "Account Number (last 4) 0107 Full Account Number Date Incurred [DATE] Last Paym…" at bounding box center [262, 113] width 102 height 159
click at [492, 218] on button "Save & Close" at bounding box center [486, 218] width 51 height 16
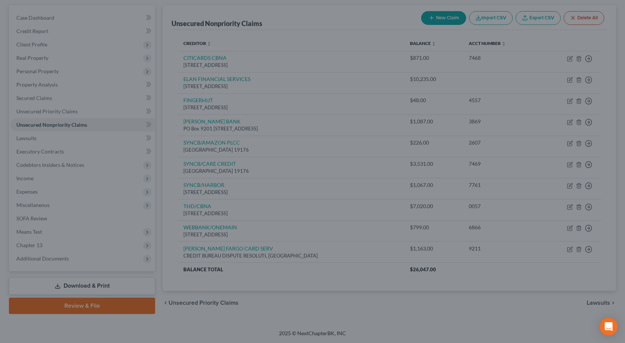
type input "3,657.00"
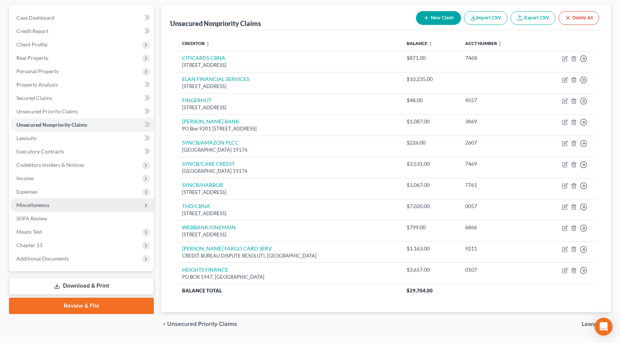
scroll to position [0, 0]
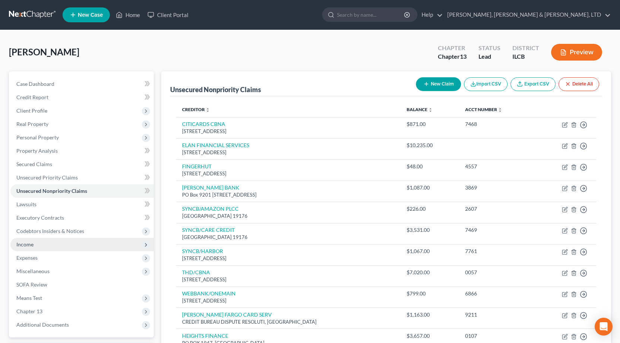
click at [47, 247] on span "Income" at bounding box center [81, 244] width 143 height 13
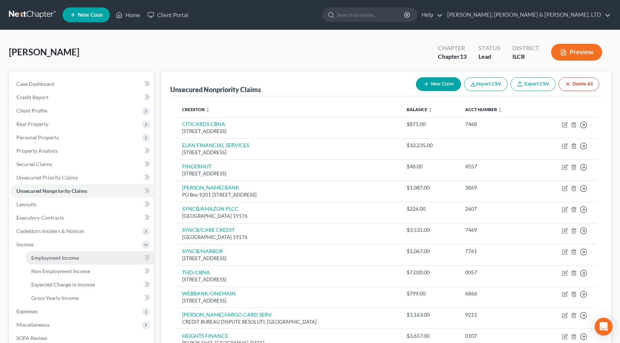
click at [48, 258] on span "Employment Income" at bounding box center [55, 258] width 48 height 6
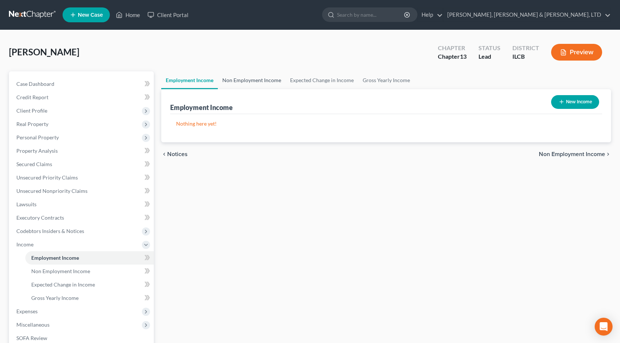
click at [254, 82] on link "Non Employment Income" at bounding box center [252, 80] width 68 height 18
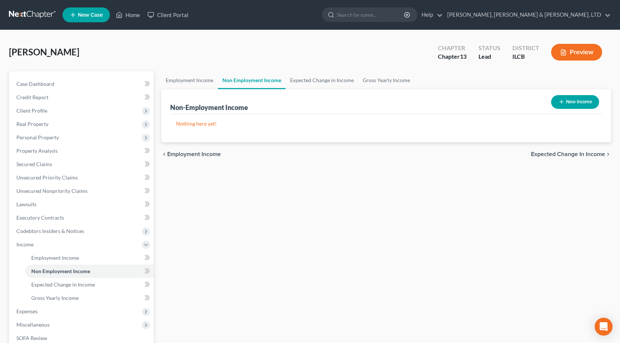
click at [582, 105] on button "New Income" at bounding box center [575, 102] width 48 height 14
select select "0"
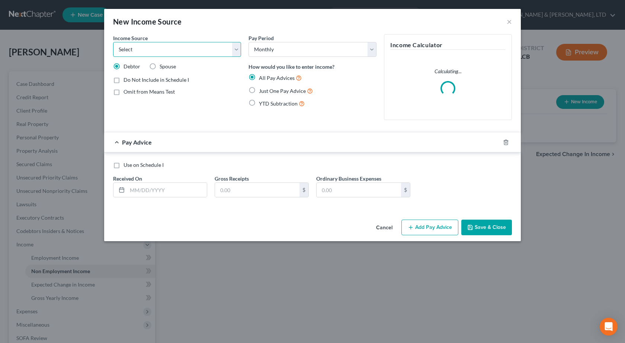
click at [209, 51] on select "Select Unemployment Disability (from employer) Pension Retirement Social Securi…" at bounding box center [177, 49] width 128 height 15
select select "4"
click at [113, 42] on select "Select Unemployment Disability (from employer) Pension Retirement Social Securi…" at bounding box center [177, 49] width 128 height 15
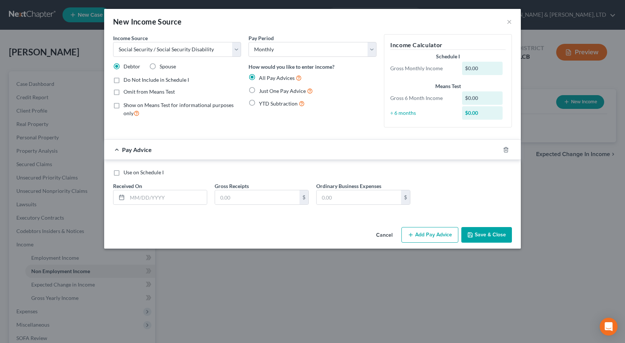
click at [259, 89] on label "Just One Pay Advice" at bounding box center [286, 91] width 54 height 9
click at [262, 89] on input "Just One Pay Advice" at bounding box center [264, 89] width 5 height 5
radio input "true"
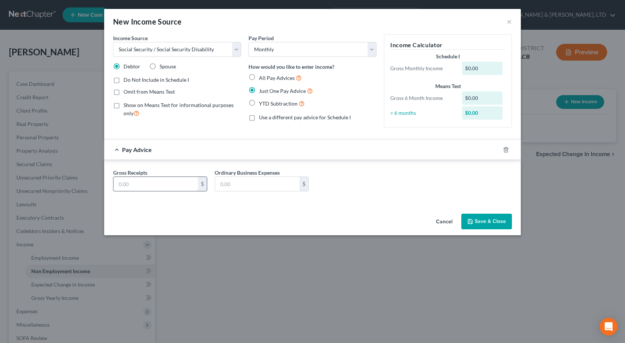
click at [119, 185] on input "text" at bounding box center [156, 184] width 84 height 14
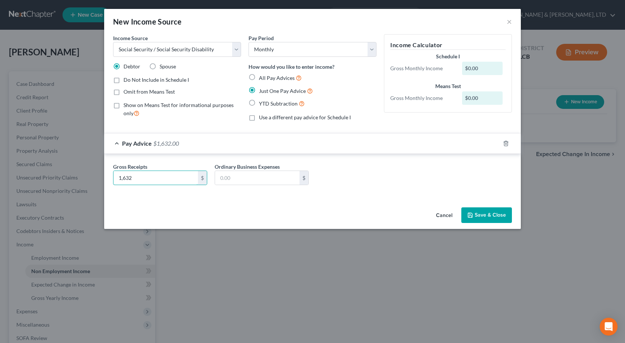
type input "1,632"
click at [124, 108] on label "Show on Means Test for informational purposes only" at bounding box center [183, 110] width 118 height 16
click at [127, 106] on input "Show on Means Test for informational purposes only" at bounding box center [129, 104] width 5 height 5
checkbox input "true"
click at [481, 211] on button "Save & Close" at bounding box center [486, 216] width 51 height 16
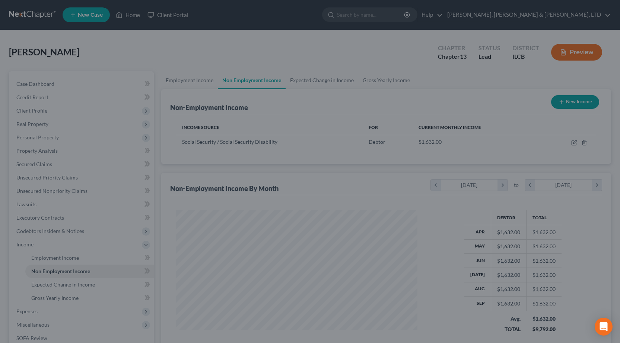
scroll to position [134, 253]
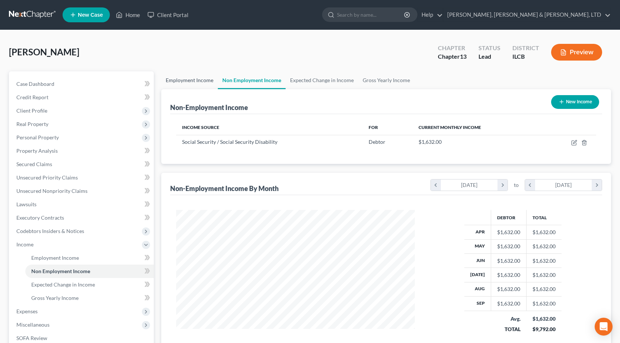
click at [195, 81] on link "Employment Income" at bounding box center [189, 80] width 57 height 18
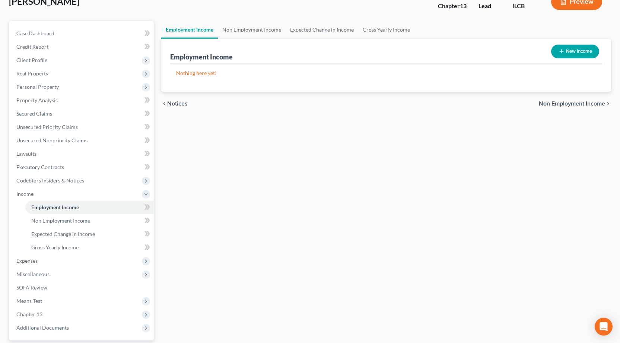
scroll to position [112, 0]
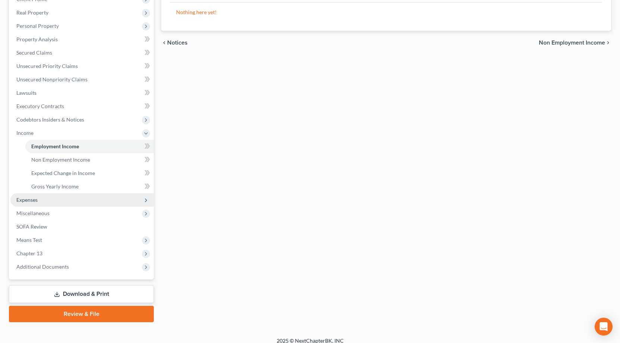
click at [44, 200] on span "Expenses" at bounding box center [81, 200] width 143 height 13
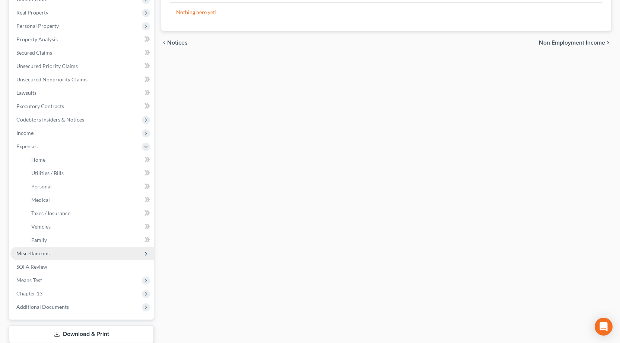
click at [45, 253] on span "Miscellaneous" at bounding box center [32, 253] width 33 height 6
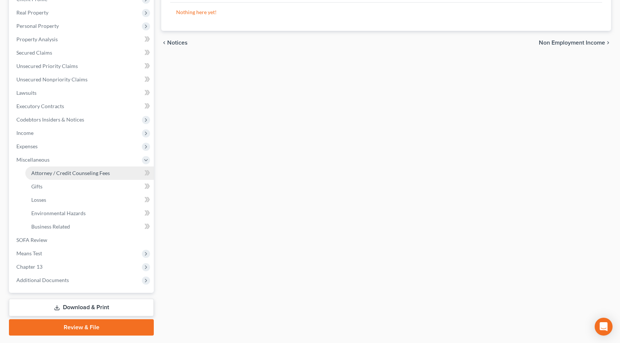
click at [48, 173] on span "Attorney / Credit Counseling Fees" at bounding box center [70, 173] width 79 height 6
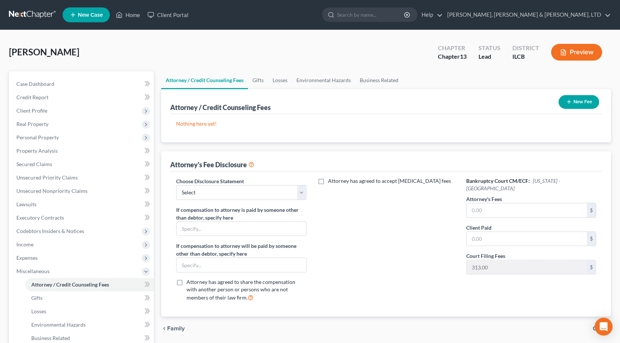
click at [571, 104] on button "New Fee" at bounding box center [578, 102] width 41 height 14
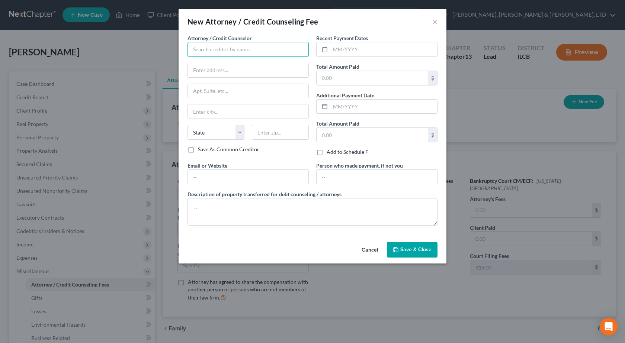
click at [242, 51] on input "text" at bounding box center [248, 49] width 121 height 15
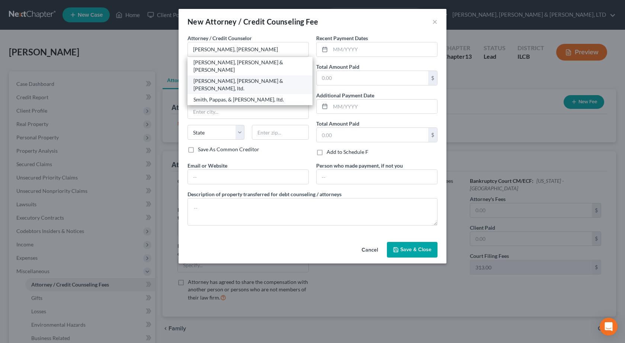
click at [247, 77] on div "[PERSON_NAME], [PERSON_NAME] & [PERSON_NAME], ltd." at bounding box center [250, 84] width 113 height 15
type input "[PERSON_NAME], [PERSON_NAME] & [PERSON_NAME], ltd."
type input "[STREET_ADDRESS][PERSON_NAME]"
type input "[GEOGRAPHIC_DATA]"
select select "14"
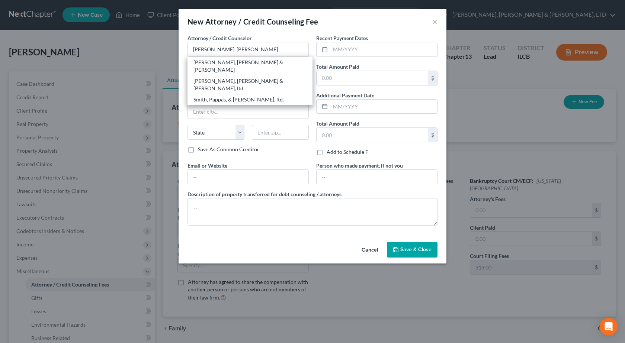
type input "61920"
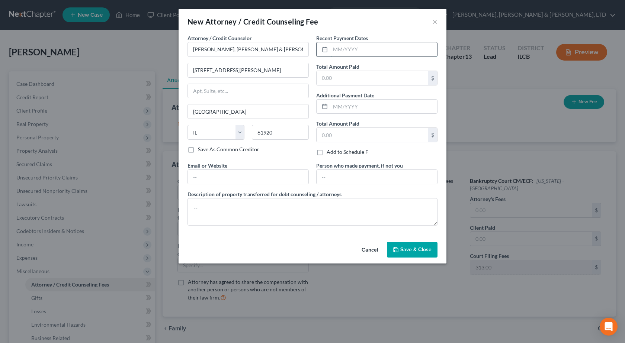
click at [367, 48] on input "text" at bounding box center [383, 49] width 107 height 14
click at [360, 46] on input "text" at bounding box center [383, 49] width 107 height 14
type input "[DATE]"
type input "912"
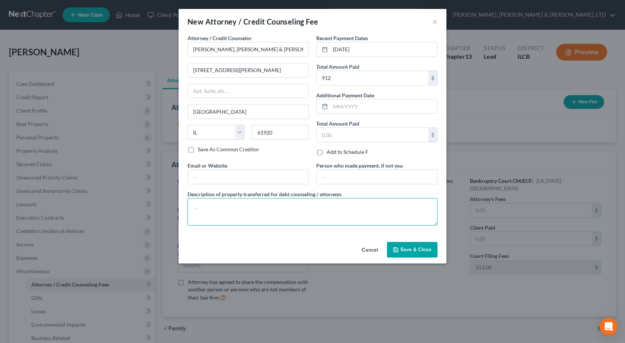
click at [240, 211] on textarea at bounding box center [313, 212] width 250 height 28
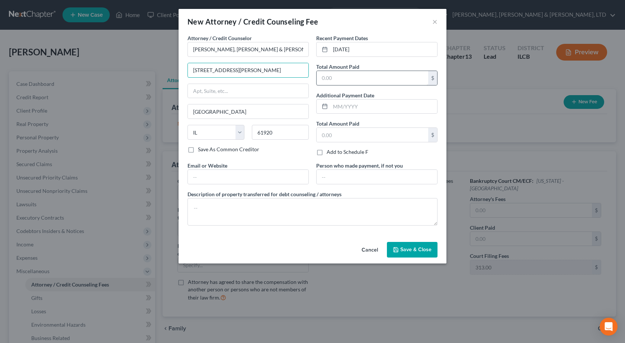
type input "[STREET_ADDRESS][PERSON_NAME]"
click at [349, 80] on input "text" at bounding box center [373, 78] width 112 height 14
type input "187"
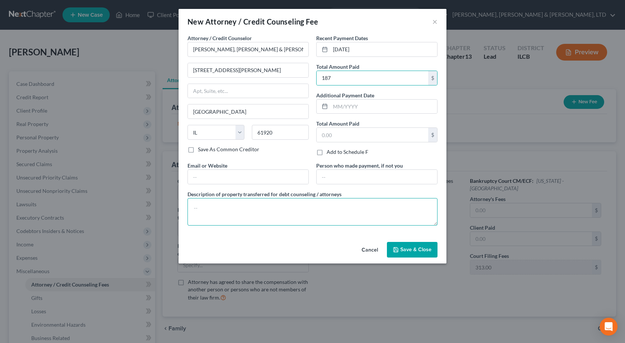
click at [297, 214] on textarea at bounding box center [313, 212] width 250 height 28
type textarea "Chapter 13 Bankruptcy Assistance"
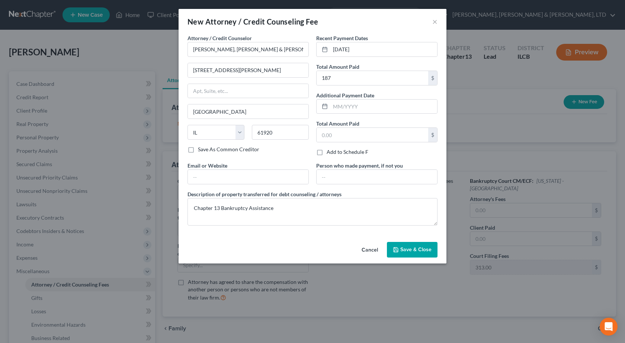
click at [418, 259] on div "Cancel Save & Close" at bounding box center [313, 251] width 268 height 25
click at [417, 253] on button "Save & Close" at bounding box center [412, 250] width 51 height 16
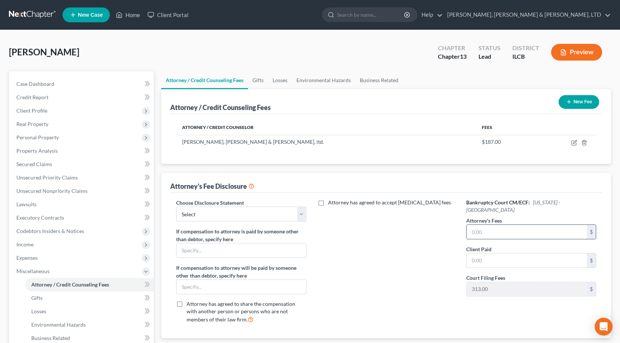
click at [474, 225] on input "text" at bounding box center [526, 232] width 120 height 14
type input "4,500"
click at [484, 254] on input "text" at bounding box center [526, 261] width 120 height 14
click at [399, 259] on div "Attorney has agreed to accept [MEDICAL_DATA] fees" at bounding box center [386, 264] width 145 height 131
type input "187"
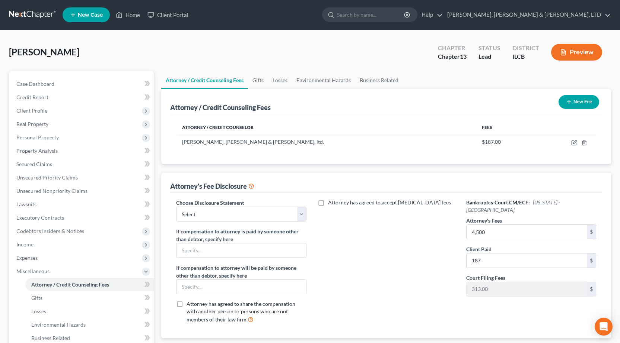
click at [378, 263] on div "Attorney has agreed to accept [MEDICAL_DATA] fees" at bounding box center [386, 264] width 145 height 131
click at [259, 216] on select "Select Southern Central" at bounding box center [241, 214] width 130 height 15
select select "1"
click at [176, 207] on select "Select Southern Central" at bounding box center [241, 214] width 130 height 15
click at [573, 105] on button "New Fee" at bounding box center [578, 102] width 41 height 14
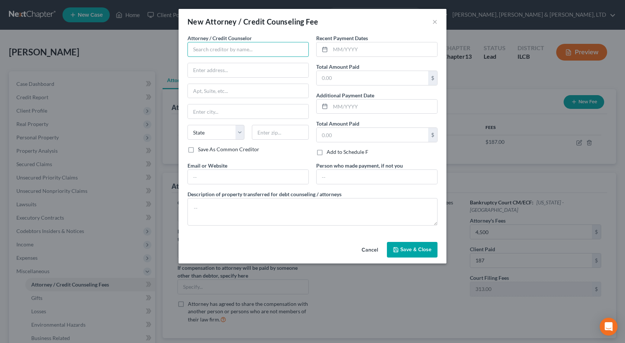
click at [225, 49] on input "text" at bounding box center [248, 49] width 121 height 15
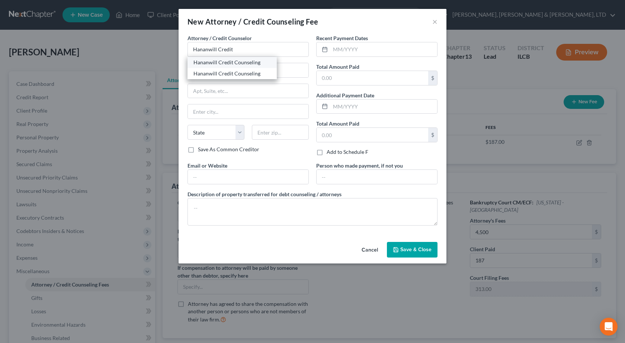
click at [225, 66] on div "Hananwill Credit Counseling" at bounding box center [232, 62] width 89 height 11
type input "Hananwill Credit Counseling"
type input "[STREET_ADDRESS]"
type input "[PERSON_NAME]"
select select "14"
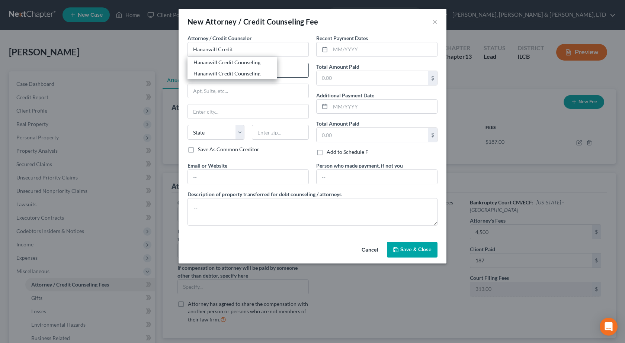
type input "62454"
click at [358, 52] on input "text" at bounding box center [383, 49] width 107 height 14
type input "[DATE]"
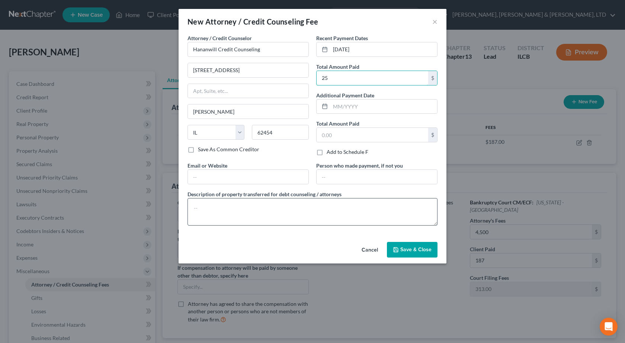
type input "25"
click at [256, 217] on textarea at bounding box center [313, 212] width 250 height 28
type textarea "Pre-Bankruptcy Credit Counseling"
click at [417, 251] on span "Save & Close" at bounding box center [415, 250] width 31 height 6
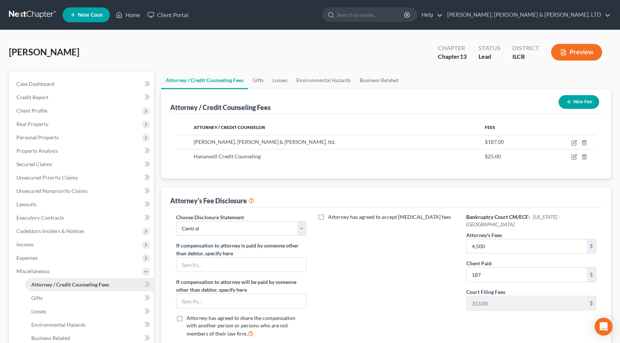
scroll to position [74, 0]
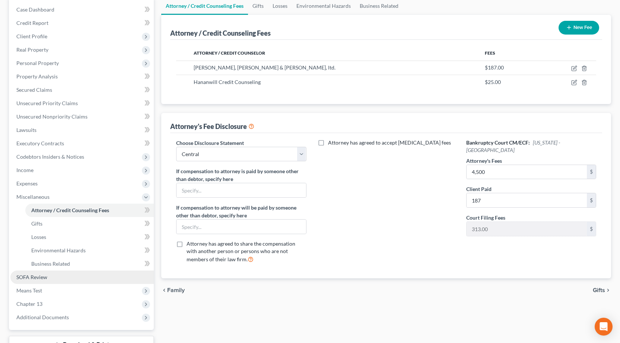
click at [68, 278] on link "SOFA Review" at bounding box center [81, 277] width 143 height 13
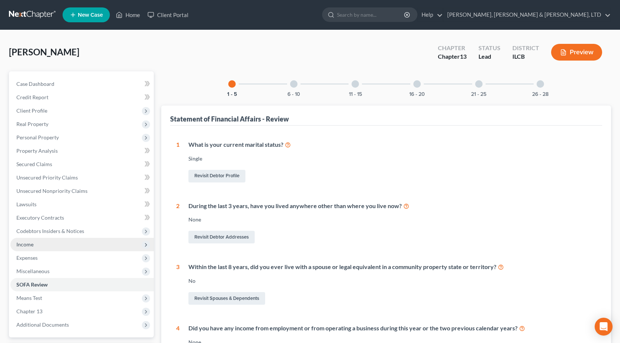
click at [48, 249] on span "Income" at bounding box center [81, 244] width 143 height 13
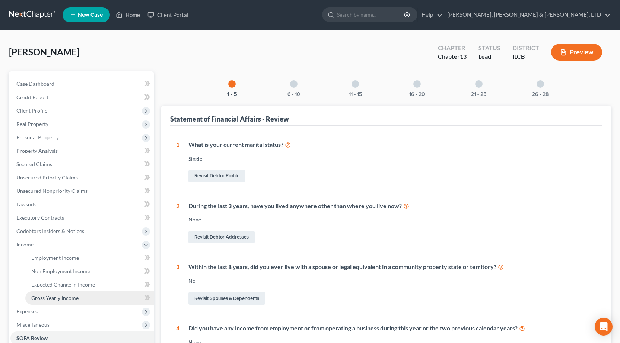
click at [71, 298] on span "Gross Yearly Income" at bounding box center [54, 298] width 47 height 6
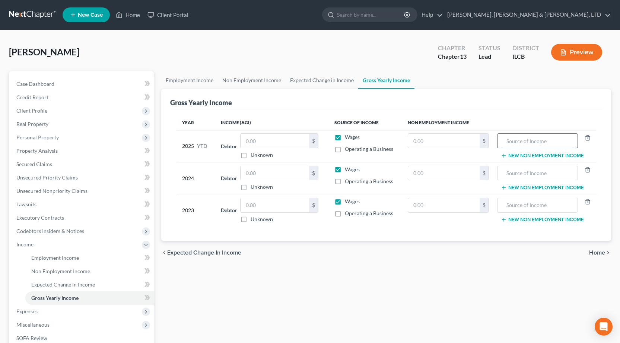
drag, startPoint x: 524, startPoint y: 140, endPoint x: 512, endPoint y: 142, distance: 12.4
click at [523, 140] on input "text" at bounding box center [537, 141] width 72 height 14
drag, startPoint x: 554, startPoint y: 140, endPoint x: 431, endPoint y: 165, distance: 125.3
click at [431, 165] on table "Year Income (AGI) Source of Income Non Employment Income 2025 YTD Debtor $ Unkn…" at bounding box center [386, 170] width 420 height 111
type input "Social Security"
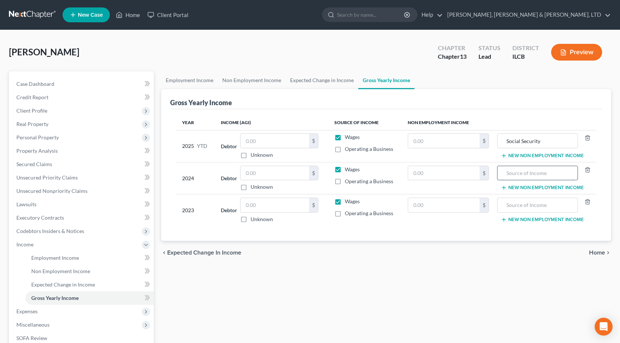
click at [562, 173] on input "text" at bounding box center [537, 173] width 72 height 14
paste input "Social Security"
type input "Social Security"
click at [527, 205] on input "text" at bounding box center [537, 205] width 72 height 14
paste input "Social Security"
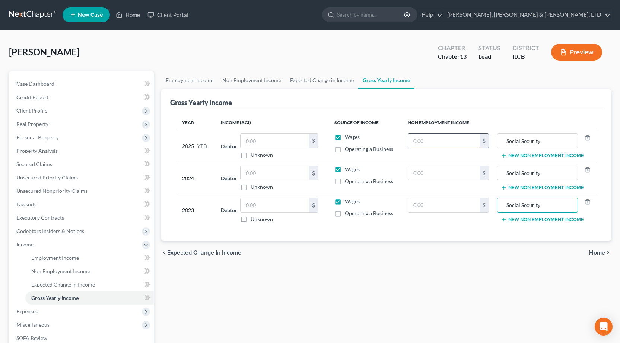
type input "Social Security"
click at [452, 138] on input "text" at bounding box center [444, 141] width 72 height 14
click at [422, 138] on input "text" at bounding box center [444, 141] width 72 height 14
type input "16,320"
click at [422, 173] on input "text" at bounding box center [444, 173] width 72 height 14
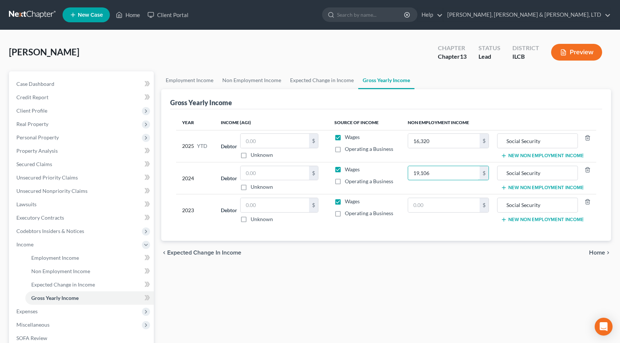
type input "19,106"
click at [395, 169] on div "Wages" at bounding box center [364, 169] width 61 height 7
click at [431, 210] on input "text" at bounding box center [444, 205] width 72 height 14
type input "18,514"
drag, startPoint x: 320, startPoint y: 263, endPoint x: 236, endPoint y: 258, distance: 84.6
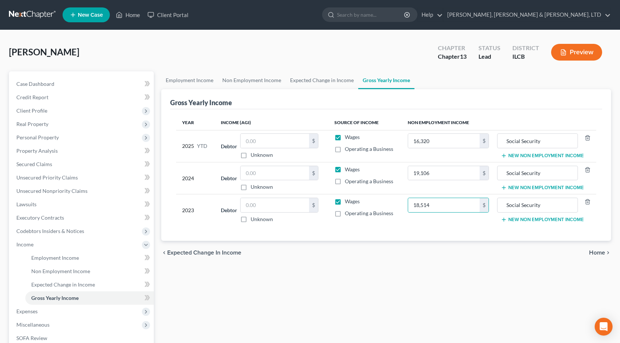
click at [320, 263] on div "chevron_left Expected Change in Income Home chevron_right" at bounding box center [386, 253] width 450 height 24
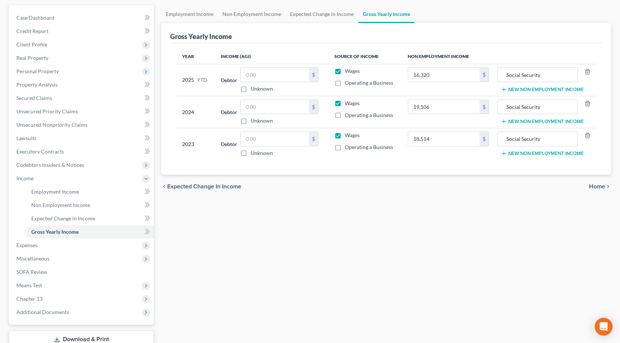
scroll to position [119, 0]
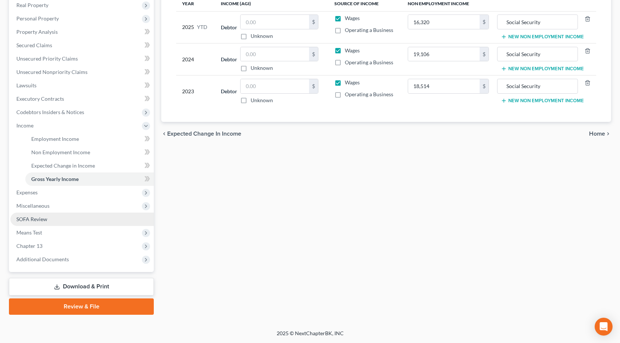
click at [50, 220] on link "SOFA Review" at bounding box center [81, 219] width 143 height 13
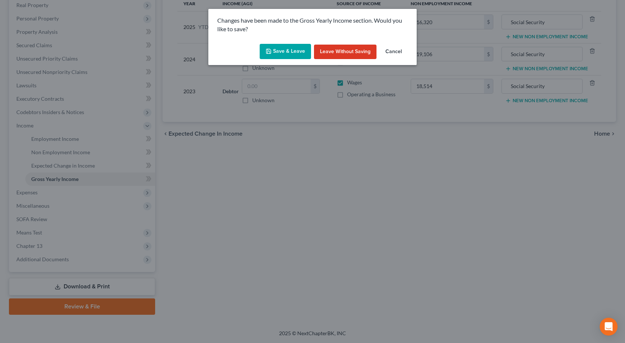
click at [281, 54] on button "Save & Leave" at bounding box center [285, 52] width 51 height 16
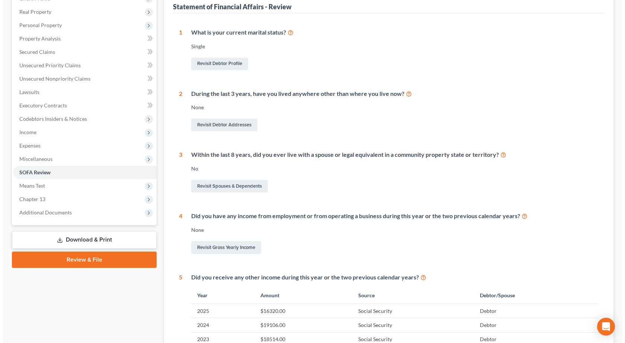
scroll to position [186, 0]
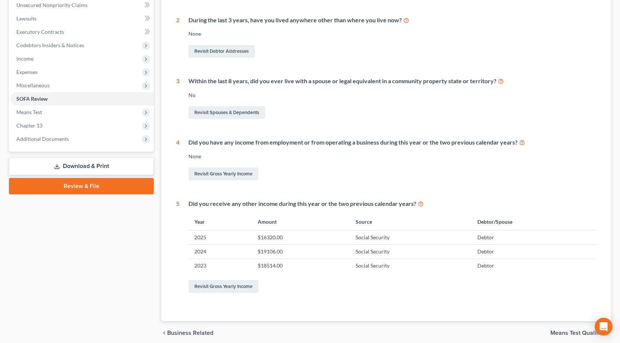
click at [81, 164] on link "Download & Print" at bounding box center [81, 166] width 145 height 17
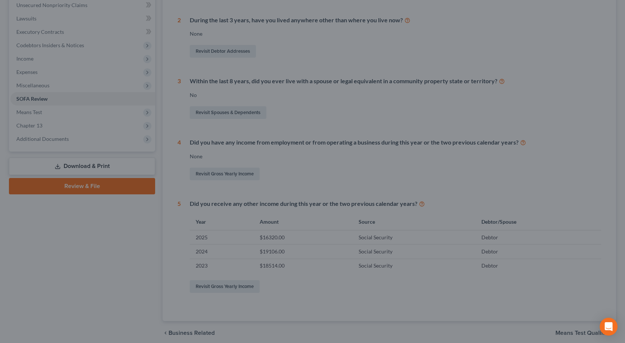
drag, startPoint x: 48, startPoint y: 284, endPoint x: 38, endPoint y: 282, distance: 10.2
click at [48, 284] on div at bounding box center [312, 171] width 625 height 343
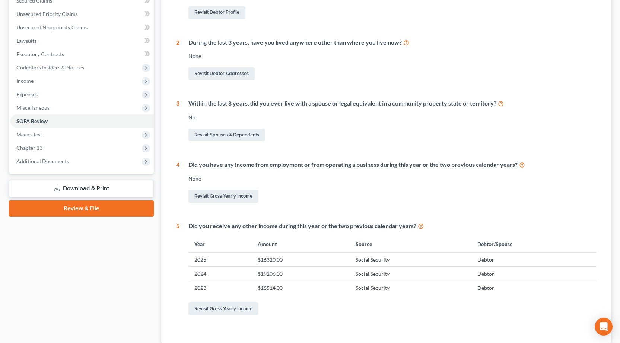
scroll to position [216, 0]
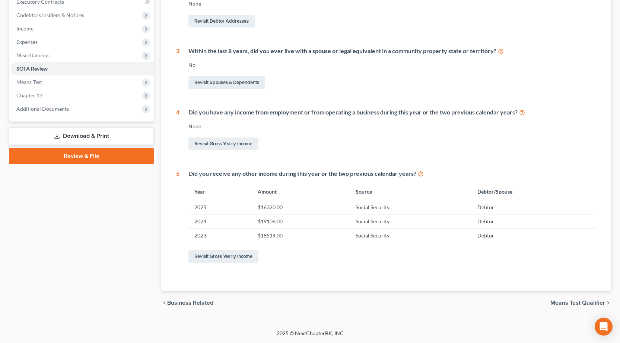
click at [81, 135] on link "Download & Print" at bounding box center [81, 136] width 145 height 17
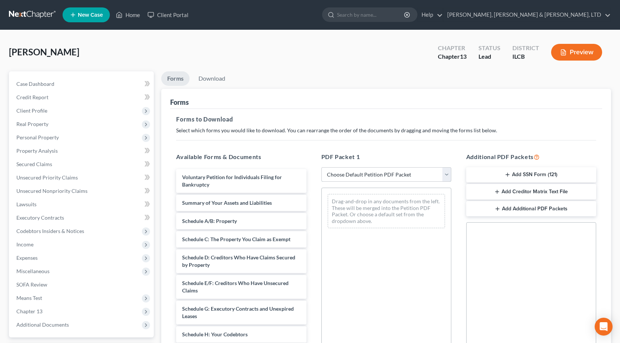
click at [354, 171] on select "Choose Default Petition PDF Packet Complete Bankruptcy Petition (all forms and …" at bounding box center [386, 174] width 130 height 15
select select "0"
click at [321, 167] on select "Choose Default Petition PDF Packet Complete Bankruptcy Petition (all forms and …" at bounding box center [386, 174] width 130 height 15
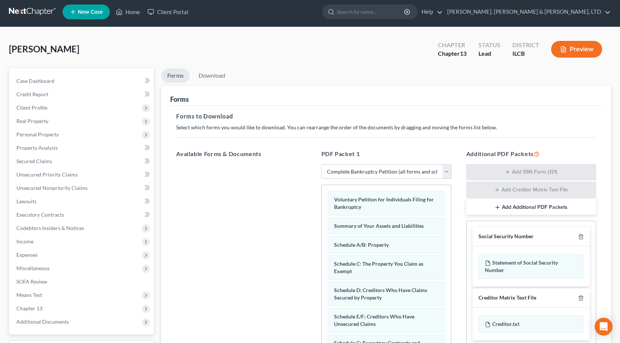
scroll to position [117, 0]
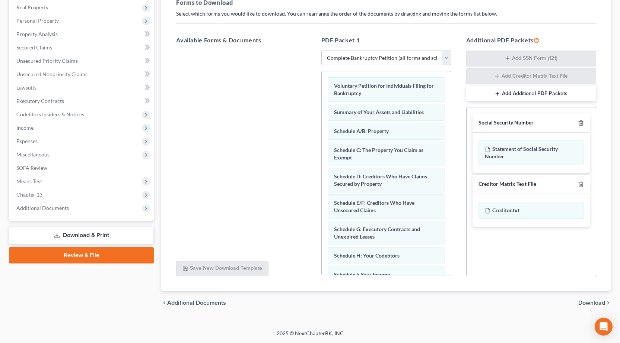
click at [579, 303] on span "Download" at bounding box center [591, 303] width 27 height 6
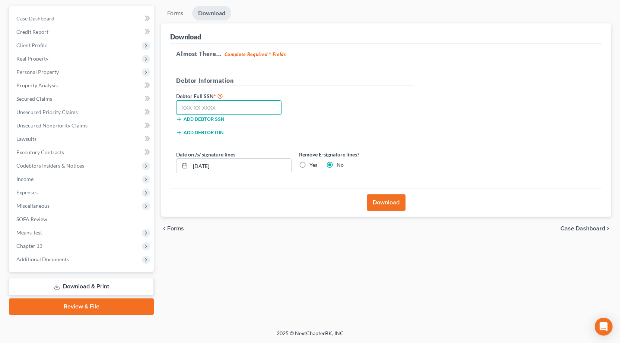
click at [218, 102] on input "text" at bounding box center [228, 107] width 105 height 15
type input "348-44-5498"
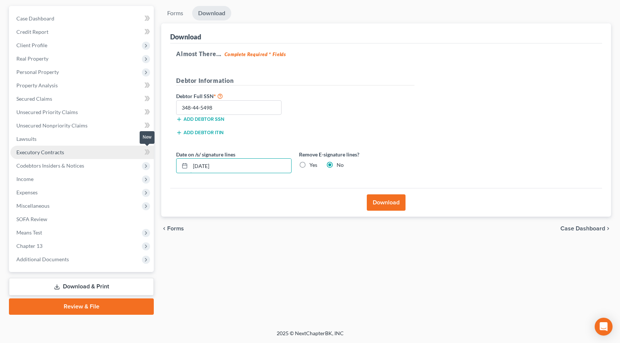
drag, startPoint x: 234, startPoint y: 168, endPoint x: 82, endPoint y: 149, distance: 153.0
click at [83, 149] on div "Petition Navigation Case Dashboard Payments Invoices Payments Payments Credit R…" at bounding box center [309, 160] width 609 height 309
click at [309, 165] on label "Yes" at bounding box center [313, 165] width 8 height 7
click at [312, 165] on input "Yes" at bounding box center [314, 164] width 5 height 5
radio input "true"
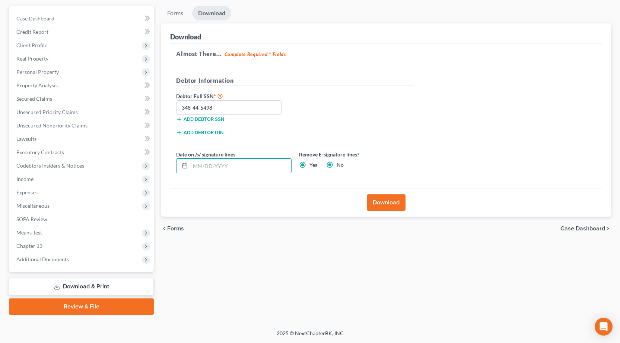
radio input "false"
click at [401, 205] on button "Download" at bounding box center [386, 203] width 39 height 16
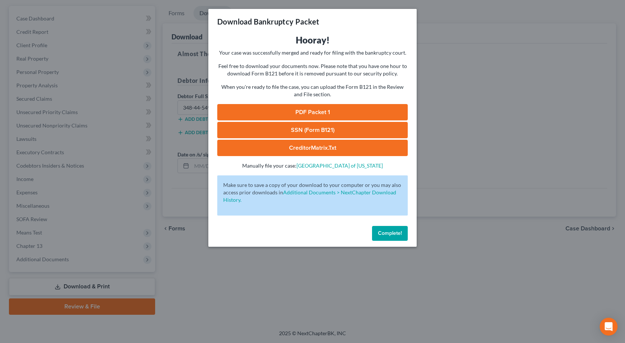
click at [308, 116] on link "PDF Packet 1" at bounding box center [312, 112] width 191 height 16
click at [28, 176] on div "Download Bankruptcy Packet Hooray! Your case was successfully merged and ready …" at bounding box center [312, 171] width 625 height 343
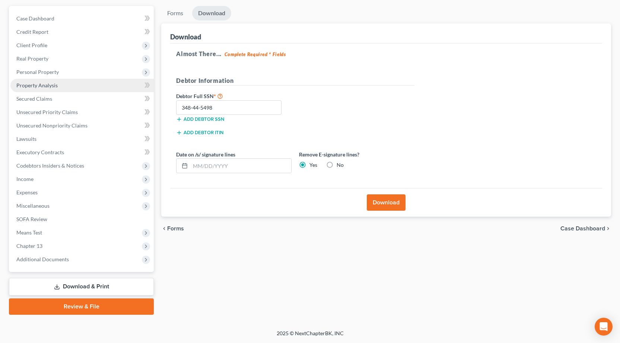
click at [46, 87] on span "Property Analysis" at bounding box center [36, 85] width 41 height 6
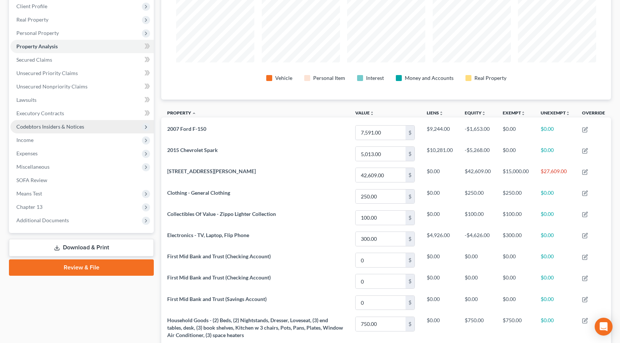
scroll to position [60, 0]
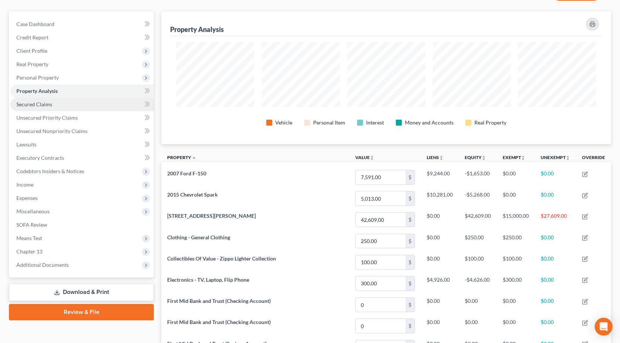
click at [35, 103] on span "Secured Claims" at bounding box center [34, 104] width 36 height 6
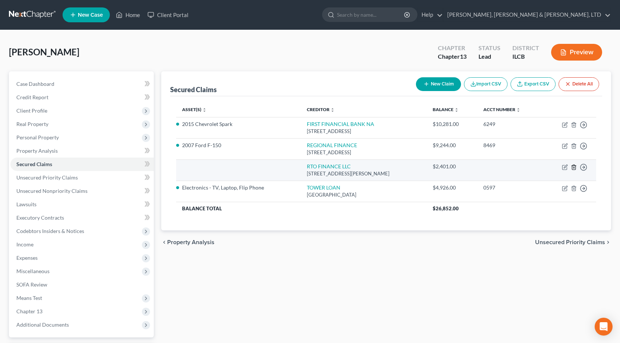
click at [572, 169] on icon "button" at bounding box center [573, 167] width 3 height 5
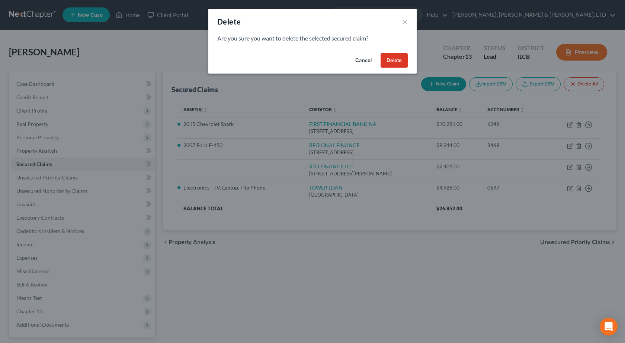
click at [392, 60] on button "Delete" at bounding box center [394, 60] width 27 height 15
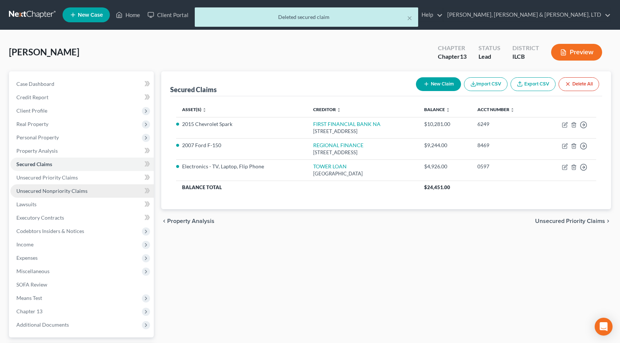
click at [80, 193] on span "Unsecured Nonpriority Claims" at bounding box center [51, 191] width 71 height 6
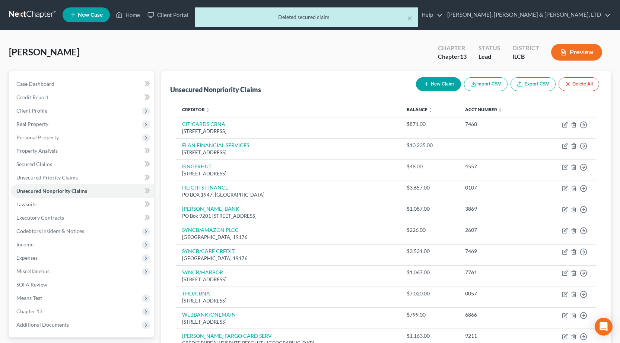
click at [424, 83] on icon "button" at bounding box center [426, 84] width 6 height 6
select select "0"
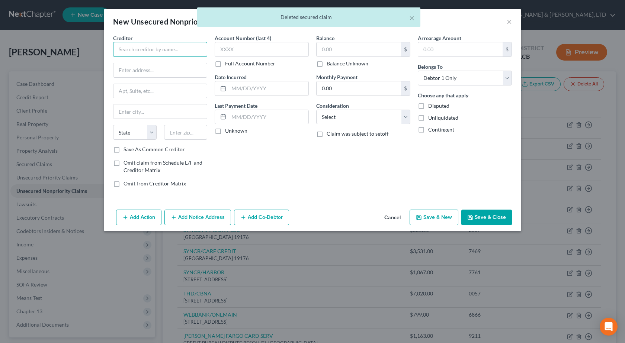
click at [135, 48] on input "text" at bounding box center [160, 49] width 94 height 15
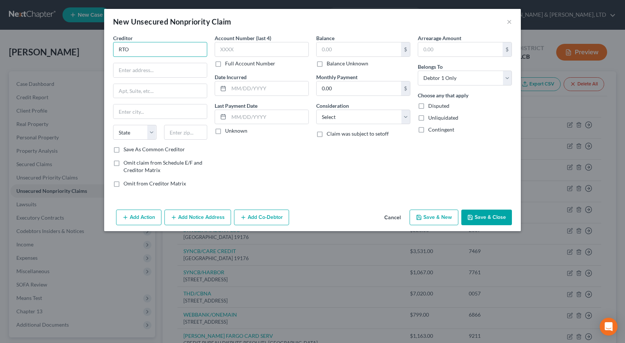
drag, startPoint x: 155, startPoint y: 50, endPoint x: 55, endPoint y: 43, distance: 99.6
click at [57, 44] on div "New Unsecured Nonpriority Claim × Creditor * RTO State AL AK AR AZ CA CO CT DE …" at bounding box center [312, 171] width 625 height 343
paste input "FINANCE LLC"
type input "RTO FINANCE LLC"
click at [338, 48] on input "text" at bounding box center [359, 49] width 84 height 14
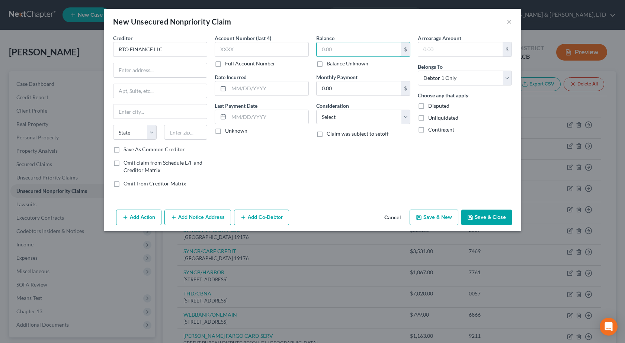
paste input "$2,401"
type input "2,401"
click at [352, 119] on select "Select Cable / Satellite Services Collection Agency Credit Card Debt Debt Couns…" at bounding box center [363, 117] width 94 height 15
select select "10"
click at [316, 110] on select "Select Cable / Satellite Services Collection Agency Credit Card Debt Debt Couns…" at bounding box center [363, 117] width 94 height 15
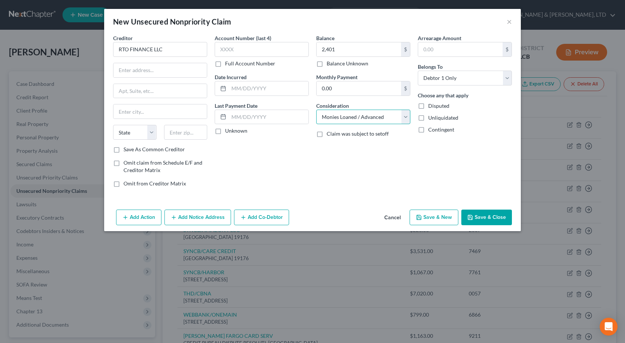
click at [352, 122] on select "Select Cable / Satellite Services Collection Agency Credit Card Debt Debt Couns…" at bounding box center [363, 117] width 94 height 15
click at [316, 110] on select "Select Cable / Satellite Services Collection Agency Credit Card Debt Debt Couns…" at bounding box center [363, 117] width 94 height 15
click at [245, 90] on input "text" at bounding box center [269, 88] width 80 height 14
paste input "[DATE]"
type input "[DATE]"
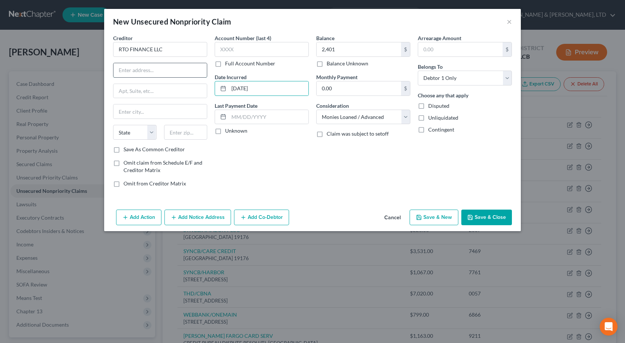
click at [139, 71] on input "text" at bounding box center [160, 70] width 93 height 14
paste input "[STREET_ADDRESS][PERSON_NAME]"
type input "[STREET_ADDRESS][PERSON_NAME]"
drag, startPoint x: 265, startPoint y: 191, endPoint x: 236, endPoint y: 173, distance: 34.1
click at [265, 191] on div "Account Number (last 4) Full Account Number Date Incurred Jul 27, 2023 Last Pay…" at bounding box center [262, 113] width 102 height 159
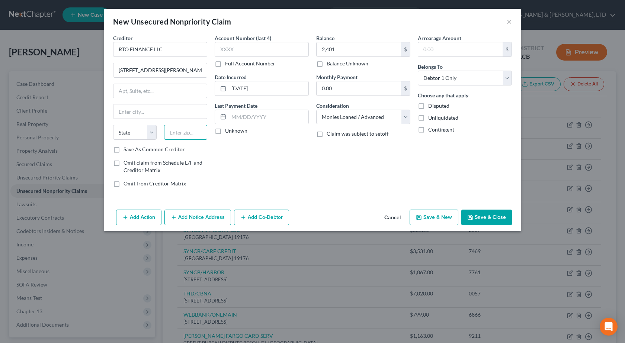
click at [182, 135] on input "text" at bounding box center [186, 132] width 44 height 15
type input "29605"
click at [248, 173] on div "Account Number (last 4) Full Account Number Date Incurred Jul 27, 2023 Last Pay…" at bounding box center [262, 113] width 102 height 159
type input "[GEOGRAPHIC_DATA]"
select select "42"
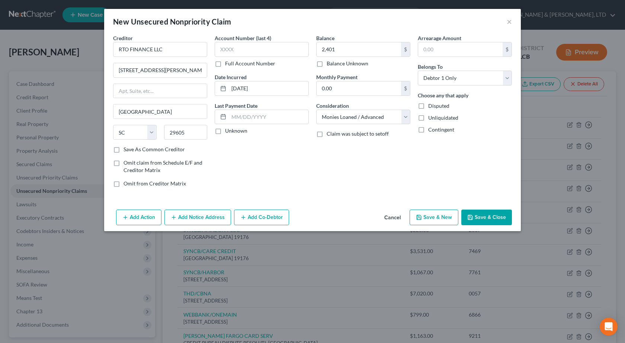
click at [481, 217] on button "Save & Close" at bounding box center [486, 218] width 51 height 16
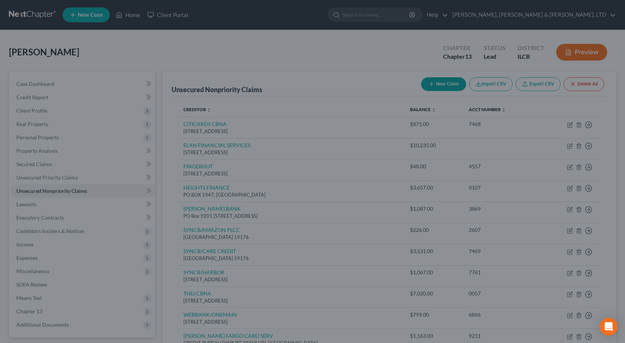
type input "2,401.00"
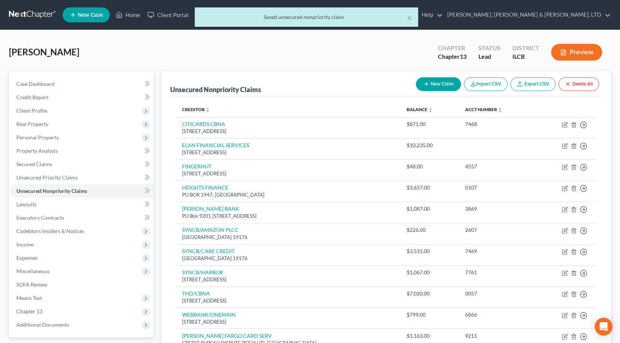
scroll to position [109, 0]
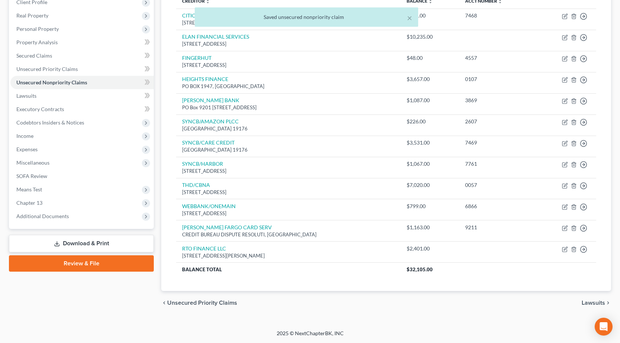
click at [92, 245] on link "Download & Print" at bounding box center [81, 243] width 145 height 17
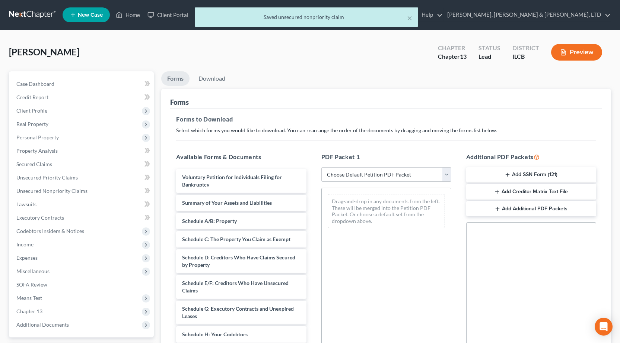
click at [355, 174] on select "Choose Default Petition PDF Packet Complete Bankruptcy Petition (all forms and …" at bounding box center [386, 174] width 130 height 15
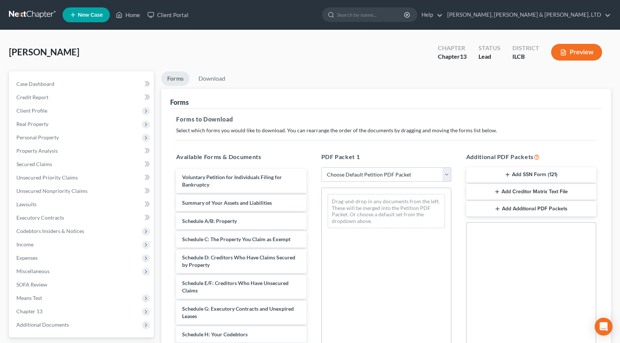
select select "0"
click at [321, 167] on select "Choose Default Petition PDF Packet Complete Bankruptcy Petition (all forms and …" at bounding box center [386, 174] width 130 height 15
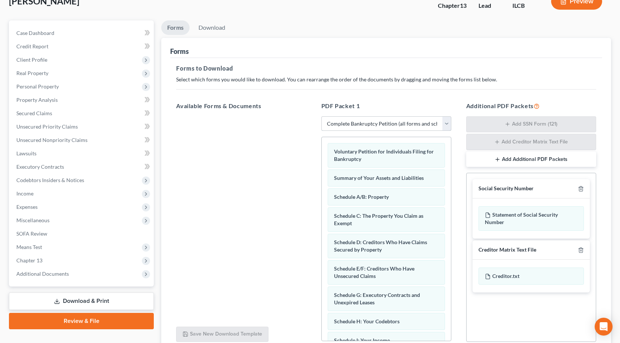
scroll to position [117, 0]
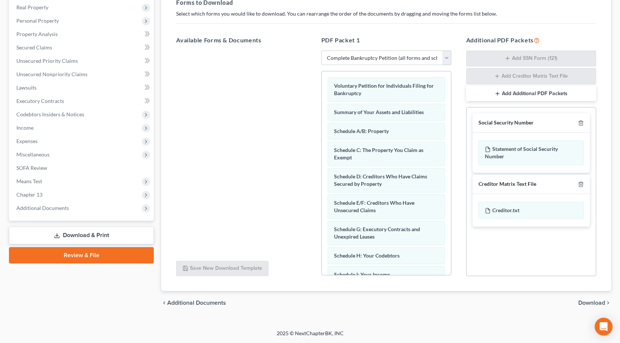
click at [584, 303] on span "Download" at bounding box center [591, 303] width 27 height 6
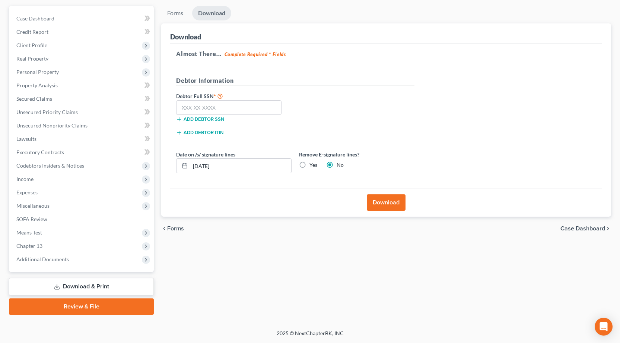
scroll to position [65, 0]
click at [233, 107] on input "text" at bounding box center [228, 107] width 105 height 15
type input "348-44-5498"
click at [309, 163] on label "Yes" at bounding box center [313, 165] width 8 height 7
click at [312, 163] on input "Yes" at bounding box center [314, 164] width 5 height 5
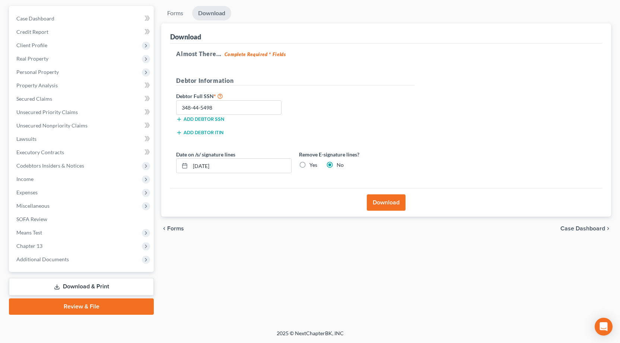
radio input "true"
radio input "false"
drag, startPoint x: 277, startPoint y: 164, endPoint x: 60, endPoint y: 149, distance: 217.5
click at [60, 149] on div "Petition Navigation Case Dashboard Payments Invoices Payments Payments Credit R…" at bounding box center [309, 160] width 609 height 309
click at [379, 205] on button "Download" at bounding box center [386, 203] width 39 height 16
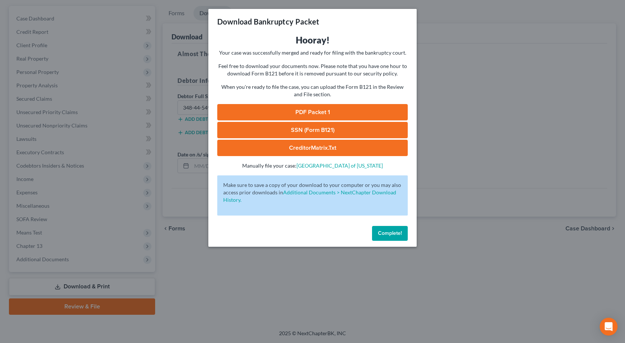
click at [312, 112] on link "PDF Packet 1" at bounding box center [312, 112] width 191 height 16
click at [300, 134] on link "SSN (Form B121)" at bounding box center [312, 130] width 191 height 16
click at [144, 137] on div "Download Bankruptcy Packet Hooray! Your case was successfully merged and ready …" at bounding box center [312, 171] width 625 height 343
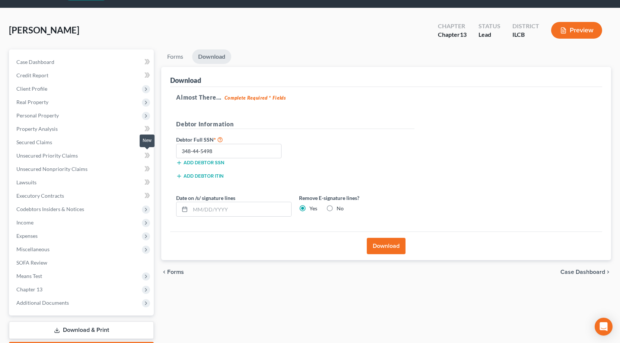
scroll to position [0, 0]
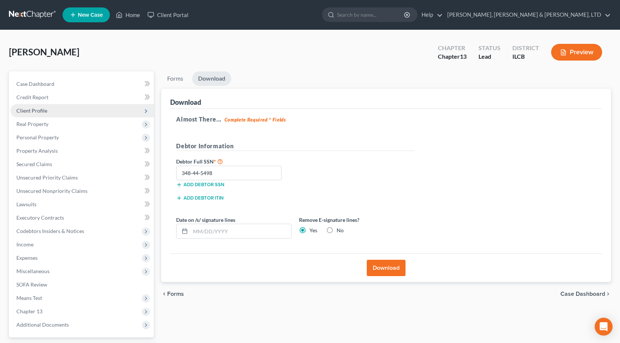
click at [65, 109] on span "Client Profile" at bounding box center [81, 110] width 143 height 13
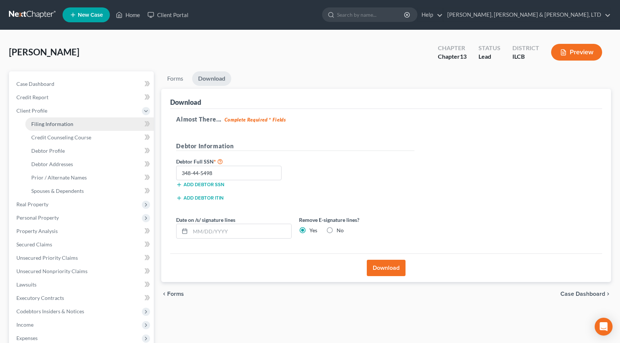
click at [61, 124] on span "Filing Information" at bounding box center [52, 124] width 42 height 6
select select "1"
select select "0"
select select "3"
select select "14"
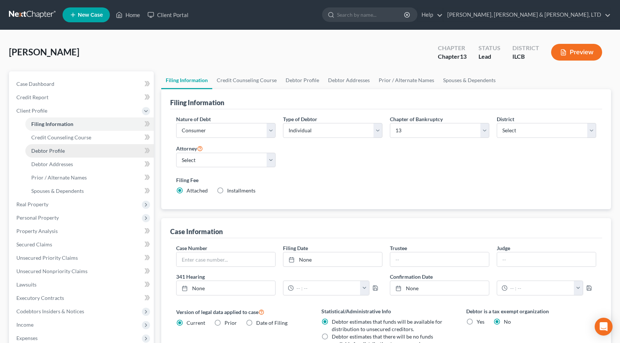
click at [94, 151] on link "Debtor Profile" at bounding box center [89, 150] width 128 height 13
select select "0"
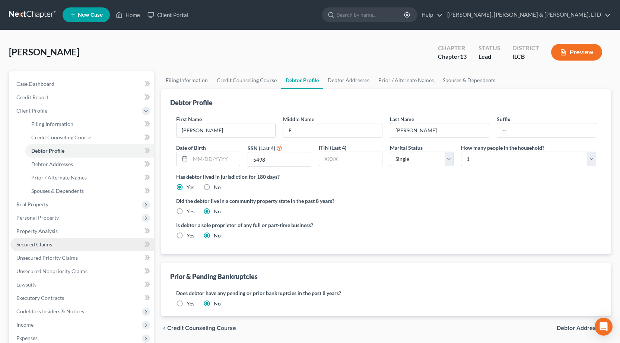
click at [68, 244] on link "Secured Claims" at bounding box center [81, 244] width 143 height 13
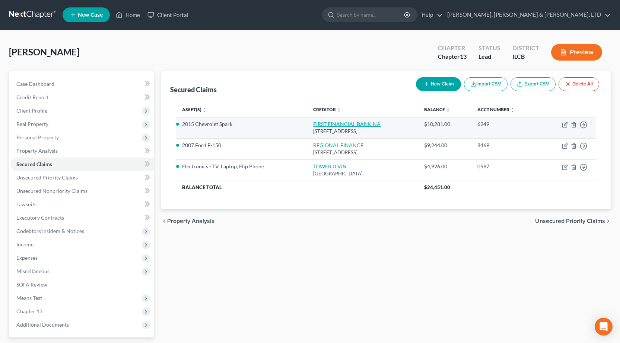
click at [317, 126] on link "FIRST FINANCIAL BANK NA" at bounding box center [346, 124] width 67 height 6
select select "15"
select select "2"
select select "0"
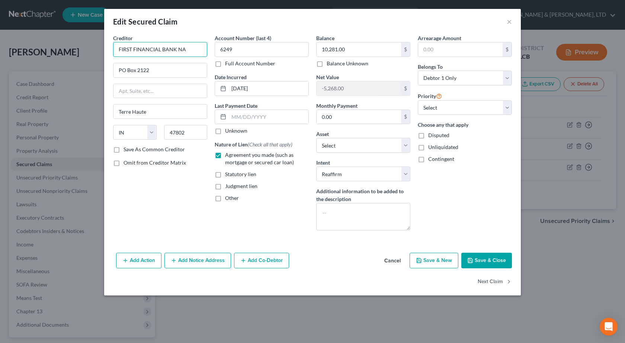
drag, startPoint x: 192, startPoint y: 47, endPoint x: 31, endPoint y: 22, distance: 163.1
click at [31, 22] on div "Edit Secured Claim × Creditor * FIRST FINANCIAL BANK NA PO Box 2122 Terre Haute…" at bounding box center [312, 171] width 625 height 343
click at [494, 263] on button "Save & Close" at bounding box center [486, 261] width 51 height 16
select select "3"
type input "0"
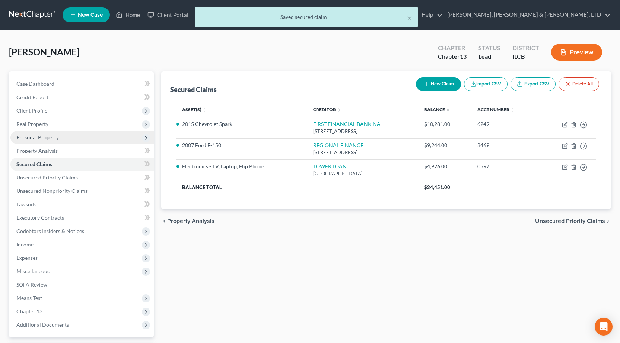
click at [36, 134] on span "Personal Property" at bounding box center [37, 137] width 42 height 6
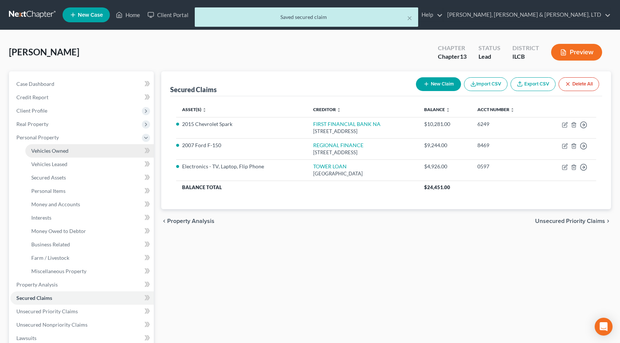
click at [44, 150] on span "Vehicles Owned" at bounding box center [49, 151] width 37 height 6
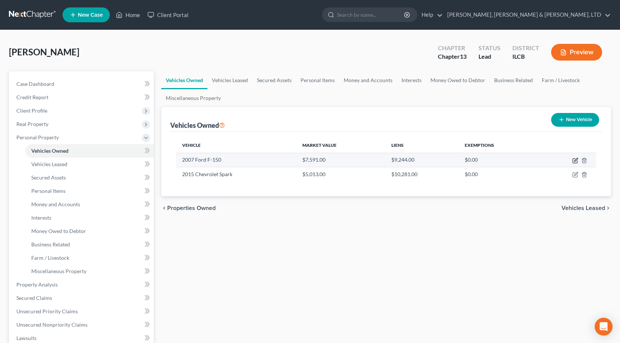
click at [574, 161] on icon "button" at bounding box center [575, 159] width 3 height 3
select select "0"
select select "19"
select select "2"
select select "0"
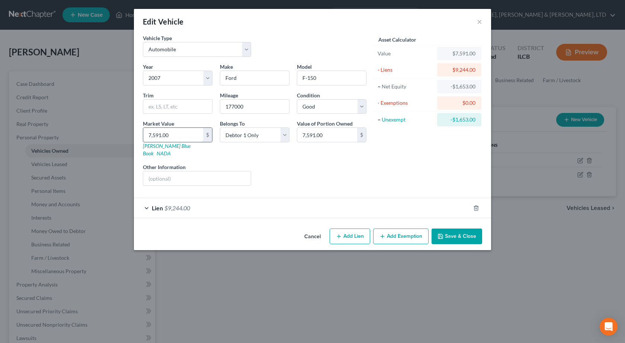
click at [171, 130] on input "7,591.00" at bounding box center [173, 135] width 60 height 14
type input "7"
type input "7.00"
type input "70"
type input "70.00"
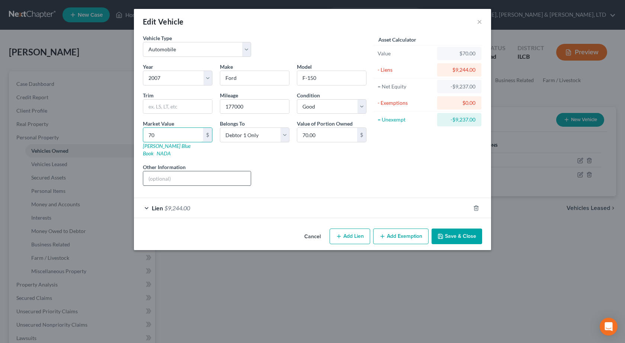
type input "700"
type input "700.00"
type input "7004"
type input "7,004.00"
type input "7,004"
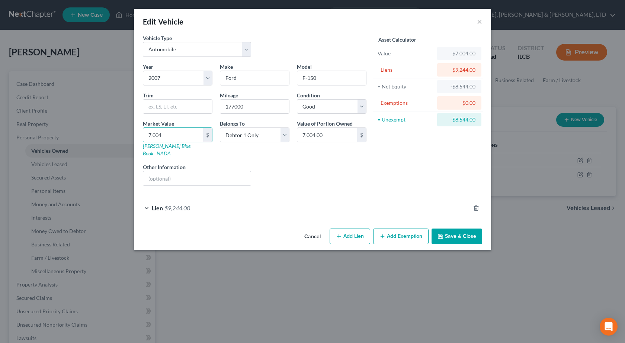
click at [362, 176] on div "Liens Select" at bounding box center [313, 174] width 116 height 23
click at [467, 234] on button "Save & Close" at bounding box center [457, 237] width 51 height 16
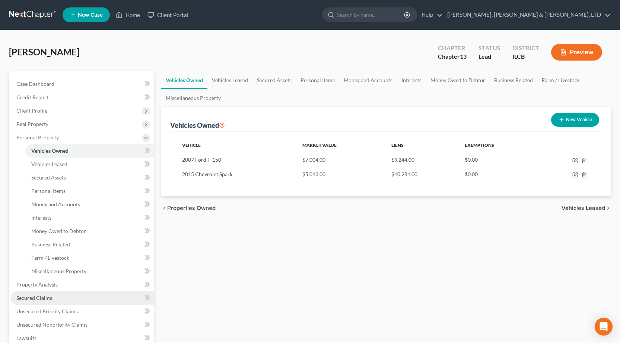
click at [36, 299] on span "Secured Claims" at bounding box center [34, 298] width 36 height 6
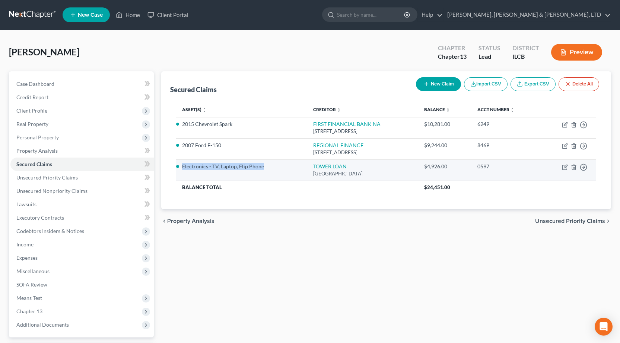
drag, startPoint x: 265, startPoint y: 167, endPoint x: 182, endPoint y: 169, distance: 82.6
click at [182, 169] on li "Electronics - TV, Laptop, Flip Phone" at bounding box center [241, 166] width 119 height 7
copy li "Electronics - TV, Laptop, Flip Phone"
drag, startPoint x: 468, startPoint y: 167, endPoint x: 443, endPoint y: 169, distance: 25.0
click at [443, 169] on div "$4,926.00" at bounding box center [444, 166] width 41 height 7
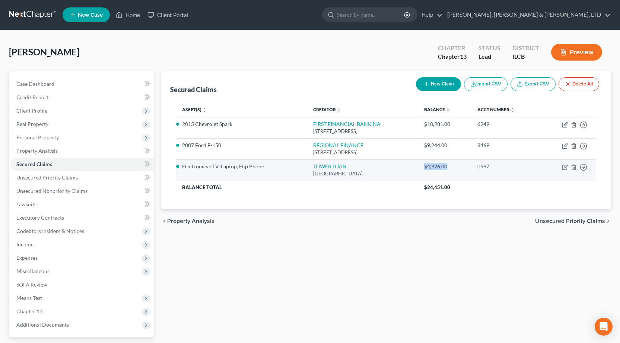
copy div "$4,926.00"
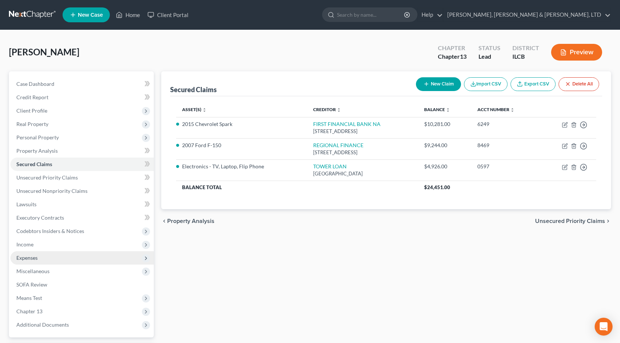
click at [27, 256] on span "Expenses" at bounding box center [26, 258] width 21 height 6
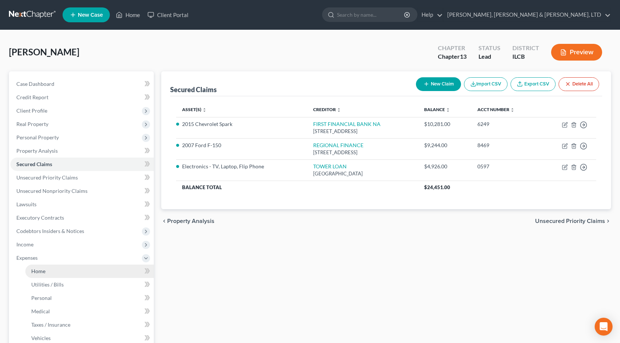
click at [59, 269] on link "Home" at bounding box center [89, 271] width 128 height 13
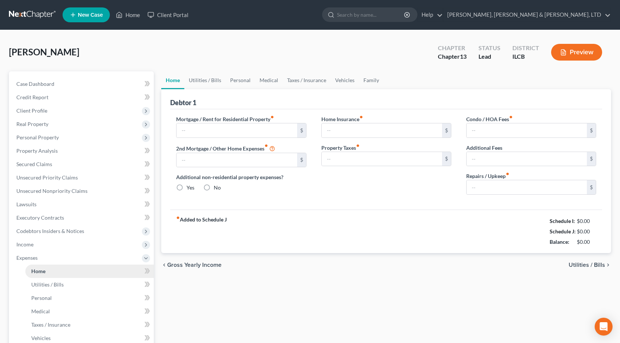
type input "0.00"
radio input "true"
type input "0.00"
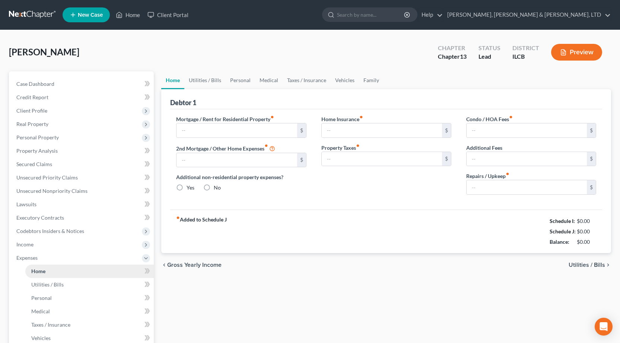
type input "0.00"
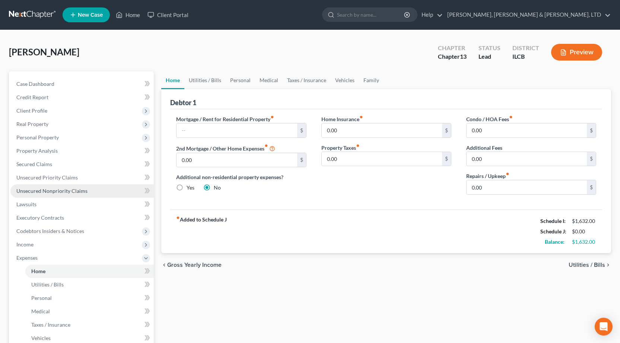
click at [54, 195] on link "Unsecured Nonpriority Claims" at bounding box center [81, 191] width 143 height 13
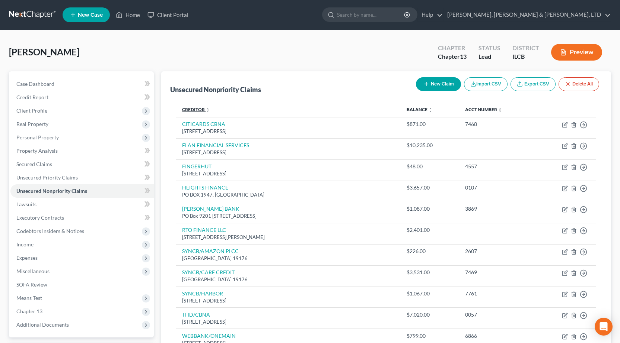
click at [187, 108] on link "Creditor expand_more expand_less unfold_more" at bounding box center [196, 110] width 28 height 6
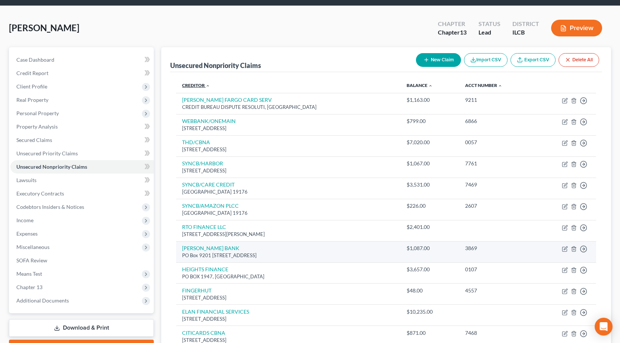
scroll to position [37, 0]
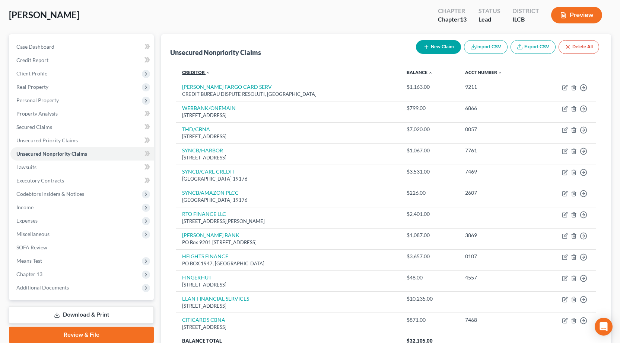
click at [193, 72] on link "Creditor expand_more expand_less unfold_more" at bounding box center [196, 73] width 28 height 6
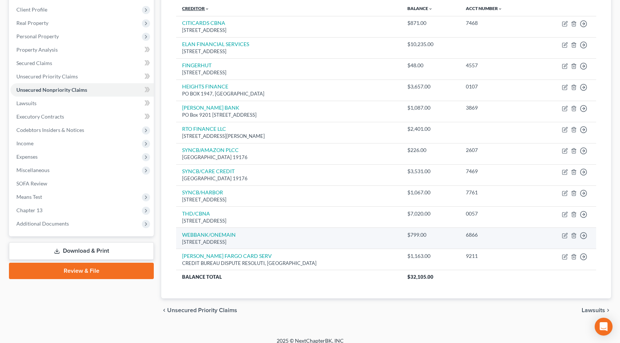
scroll to position [109, 0]
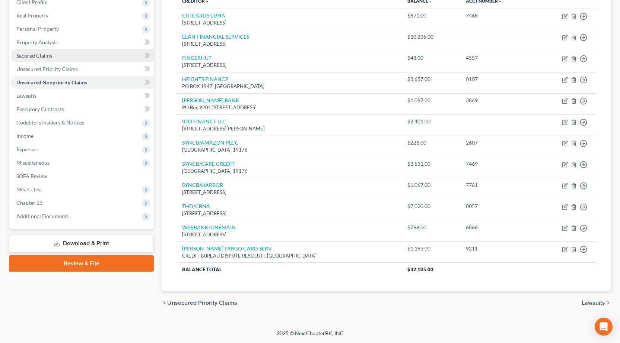
click at [26, 57] on span "Secured Claims" at bounding box center [34, 55] width 36 height 6
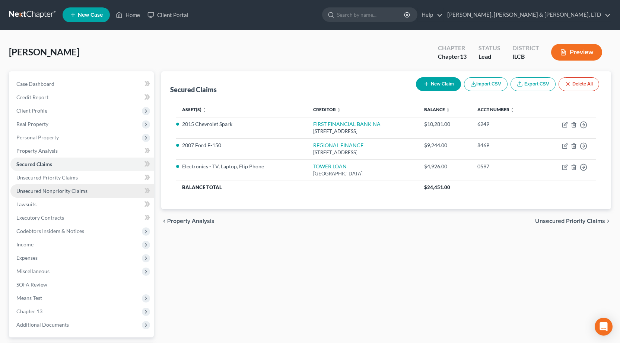
click at [61, 192] on span "Unsecured Nonpriority Claims" at bounding box center [51, 191] width 71 height 6
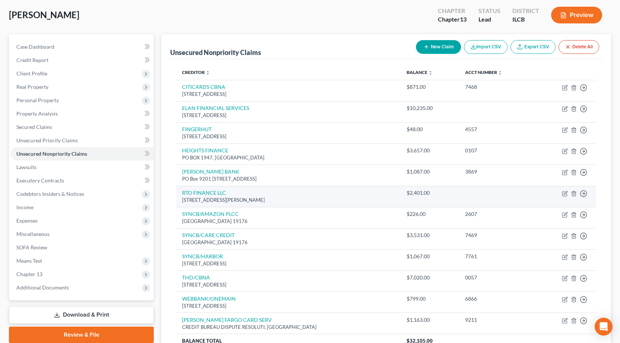
scroll to position [74, 0]
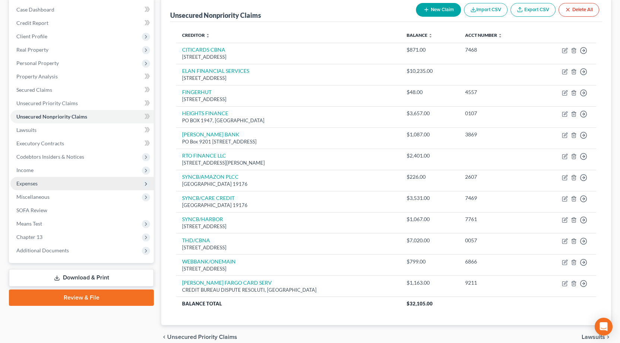
click at [38, 184] on span "Expenses" at bounding box center [81, 183] width 143 height 13
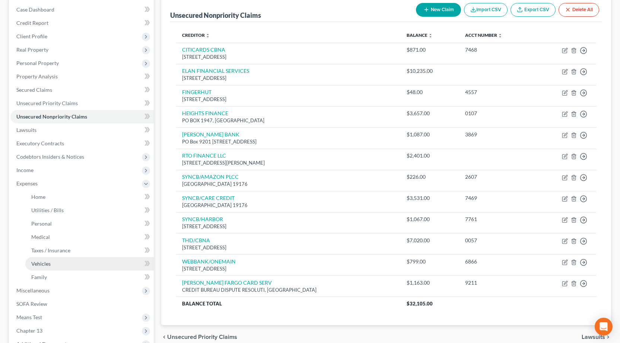
click at [54, 261] on link "Vehicles" at bounding box center [89, 264] width 128 height 13
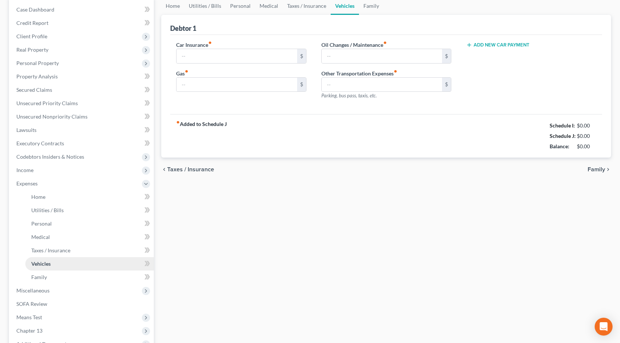
type input "0.00"
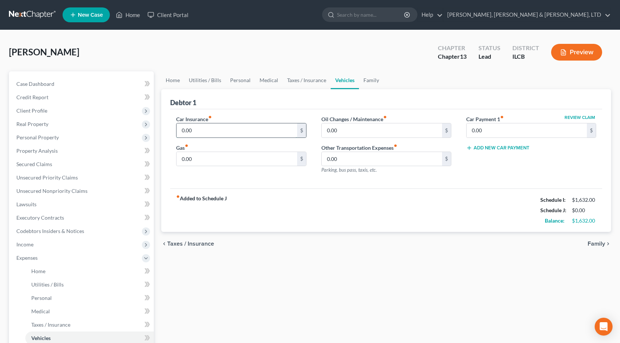
click at [220, 125] on input "0.00" at bounding box center [236, 131] width 120 height 14
type input "189.95"
click at [178, 80] on link "Home" at bounding box center [172, 80] width 23 height 18
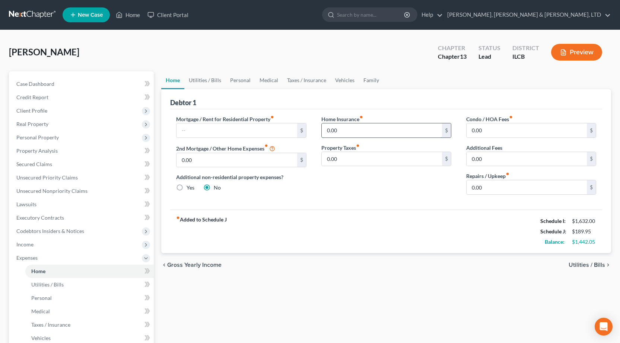
click at [365, 133] on input "0.00" at bounding box center [382, 131] width 120 height 14
type input "110.70"
click at [301, 83] on link "Taxes / Insurance" at bounding box center [306, 80] width 48 height 18
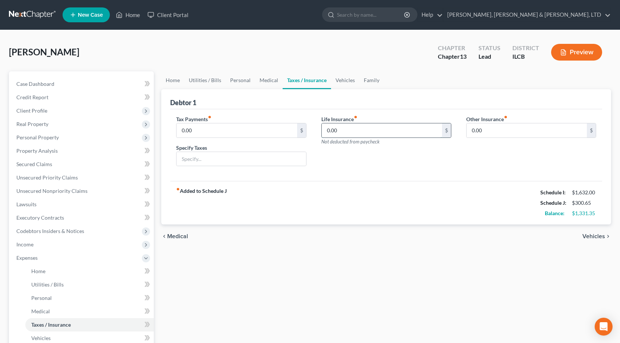
click at [351, 131] on input "0.00" at bounding box center [382, 131] width 120 height 14
type input "208.07"
click at [271, 198] on div "fiber_manual_record Added to Schedule J Schedule I: $1,632.00 Schedule J: $508.…" at bounding box center [386, 203] width 432 height 44
click at [209, 78] on link "Utilities / Bills" at bounding box center [204, 80] width 41 height 18
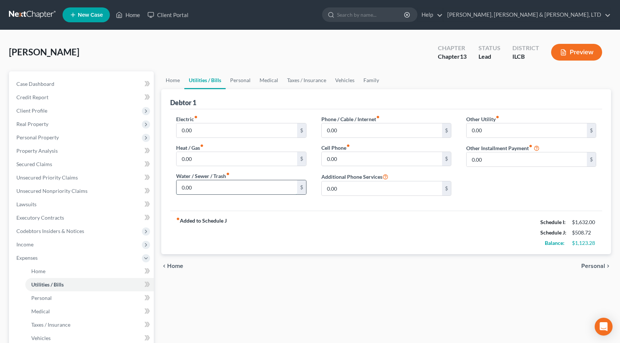
click at [199, 191] on input "0.00" at bounding box center [236, 187] width 120 height 14
type input "65"
click at [228, 132] on input "0.00" at bounding box center [236, 131] width 120 height 14
type input "262"
click at [334, 156] on input "0.00" at bounding box center [382, 159] width 120 height 14
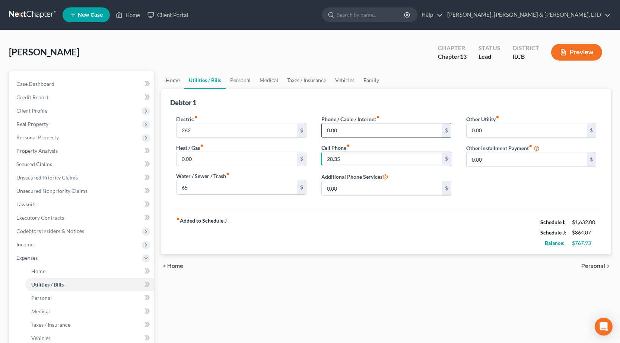
type input "28.35"
click at [357, 133] on input "0.00" at bounding box center [382, 131] width 120 height 14
type input "75.78"
click at [315, 290] on div "Home Utilities / Bills Personal Medical Taxes / Insurance Vehicles Family Debto…" at bounding box center [385, 272] width 457 height 403
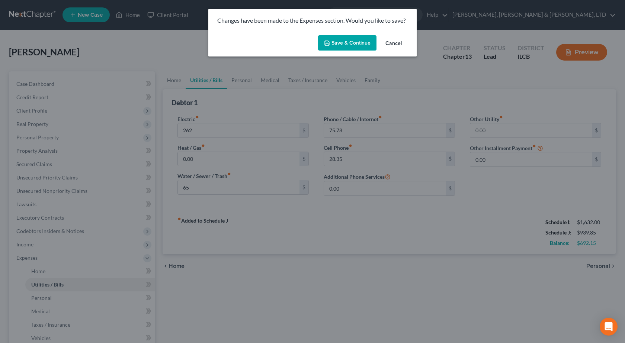
click at [365, 46] on button "Save & Continue" at bounding box center [347, 43] width 58 height 16
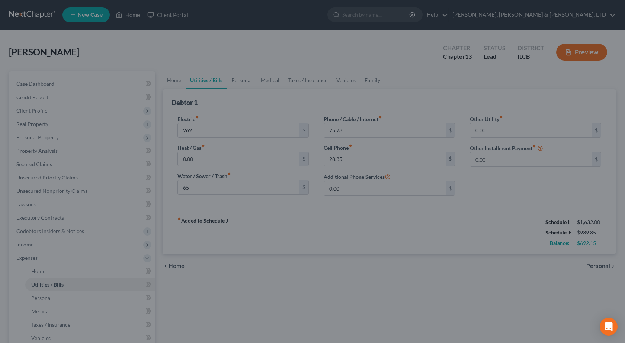
type input "262.00"
type input "65.00"
